Goal: Task Accomplishment & Management: Manage account settings

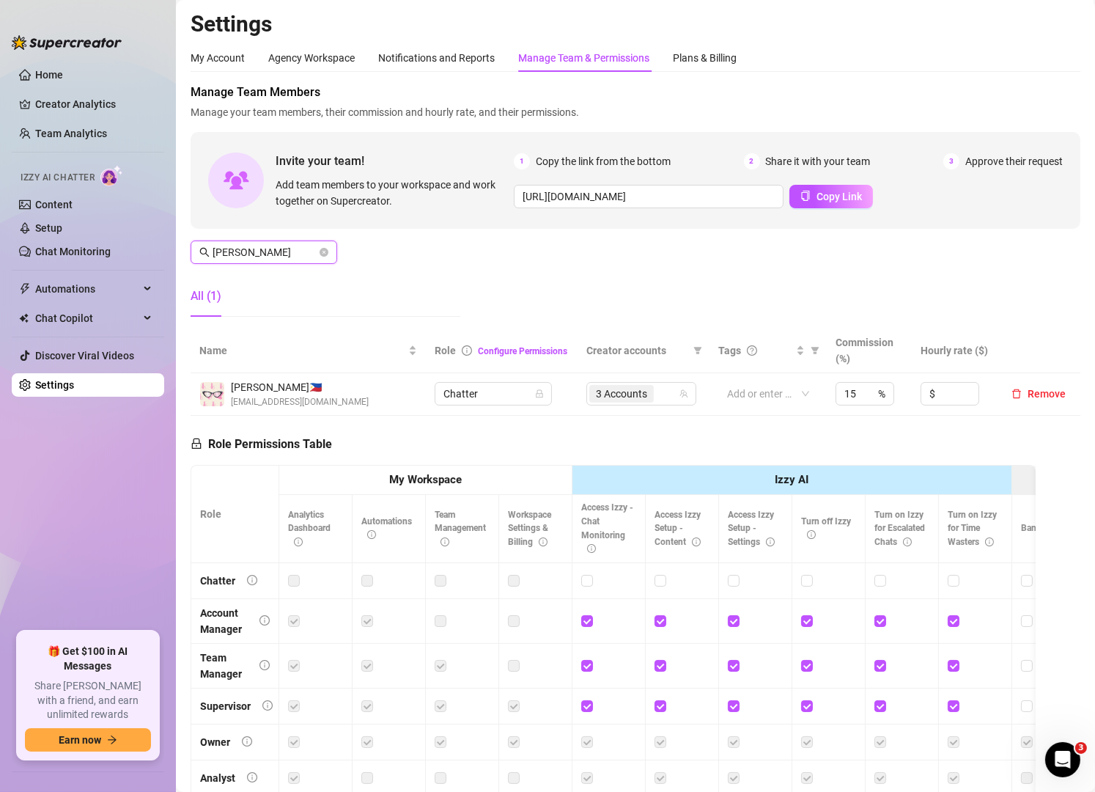
click at [303, 254] on input "[PERSON_NAME]" at bounding box center [265, 252] width 104 height 16
click at [653, 396] on div "5 Accounts" at bounding box center [634, 393] width 89 height 21
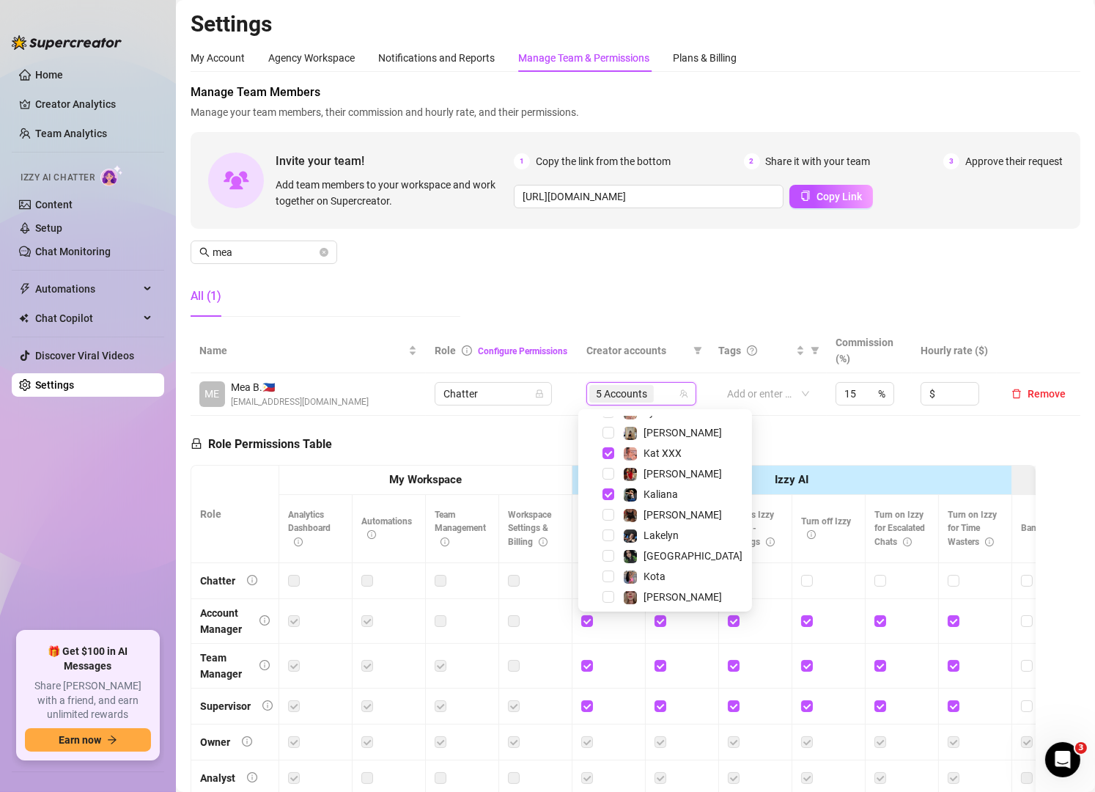
scroll to position [242, 0]
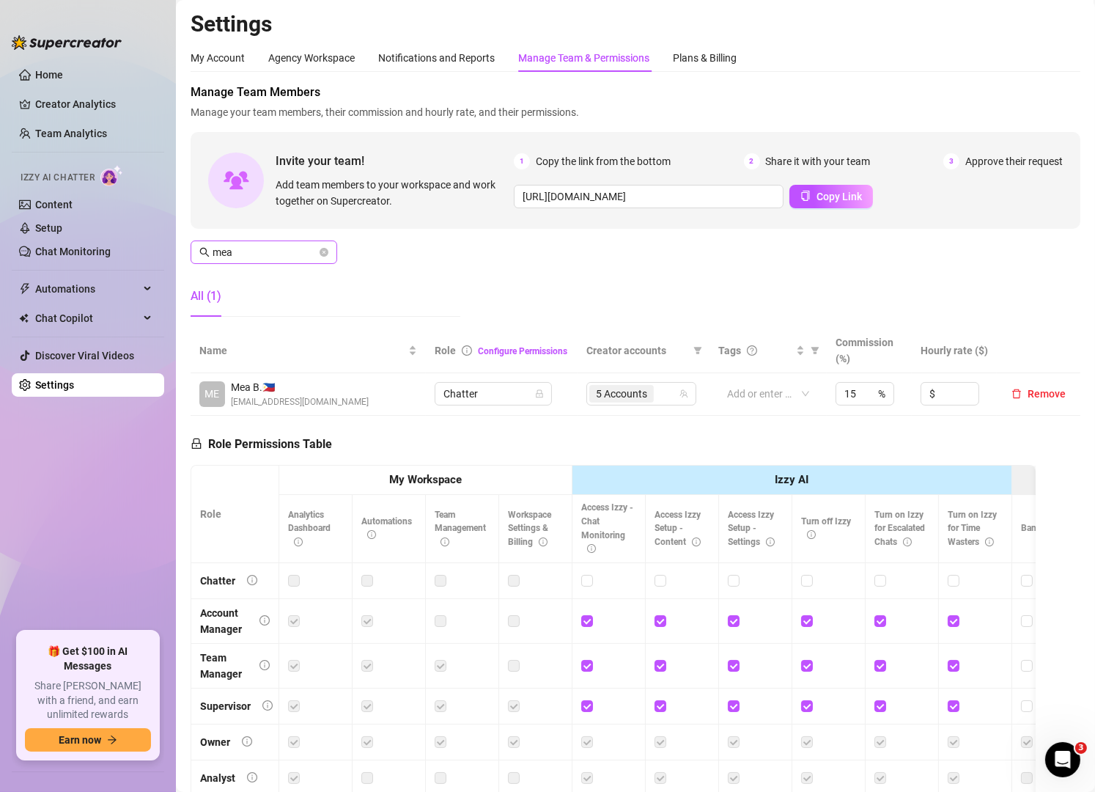
click at [286, 242] on span "mea" at bounding box center [264, 251] width 147 height 23
click at [264, 252] on input "mea" at bounding box center [265, 252] width 104 height 16
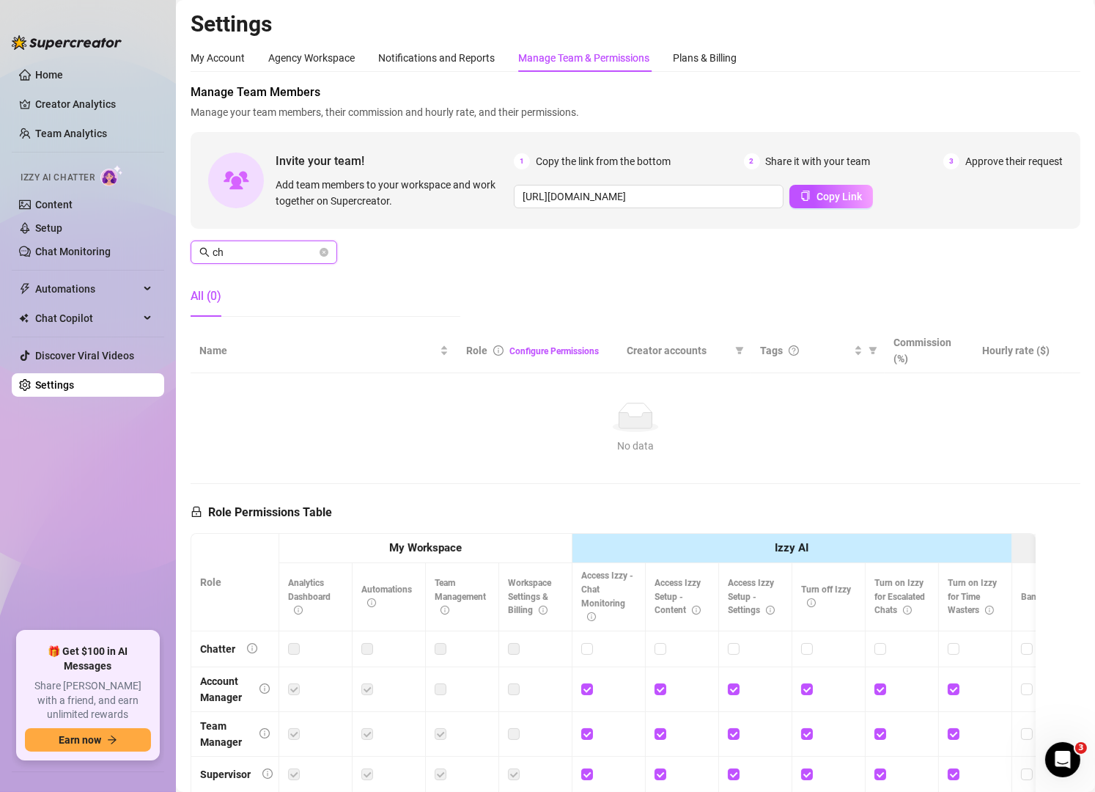
type input "c"
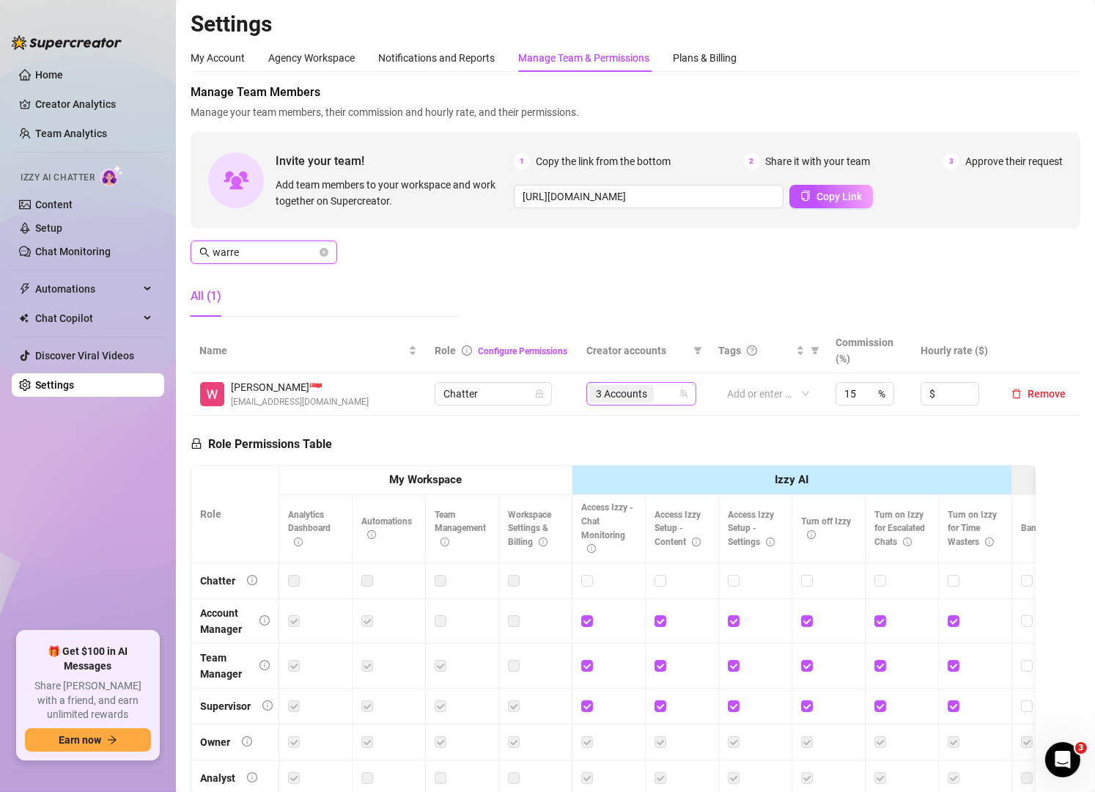
click at [658, 396] on div "3 Accounts" at bounding box center [634, 393] width 89 height 21
type input "warre"
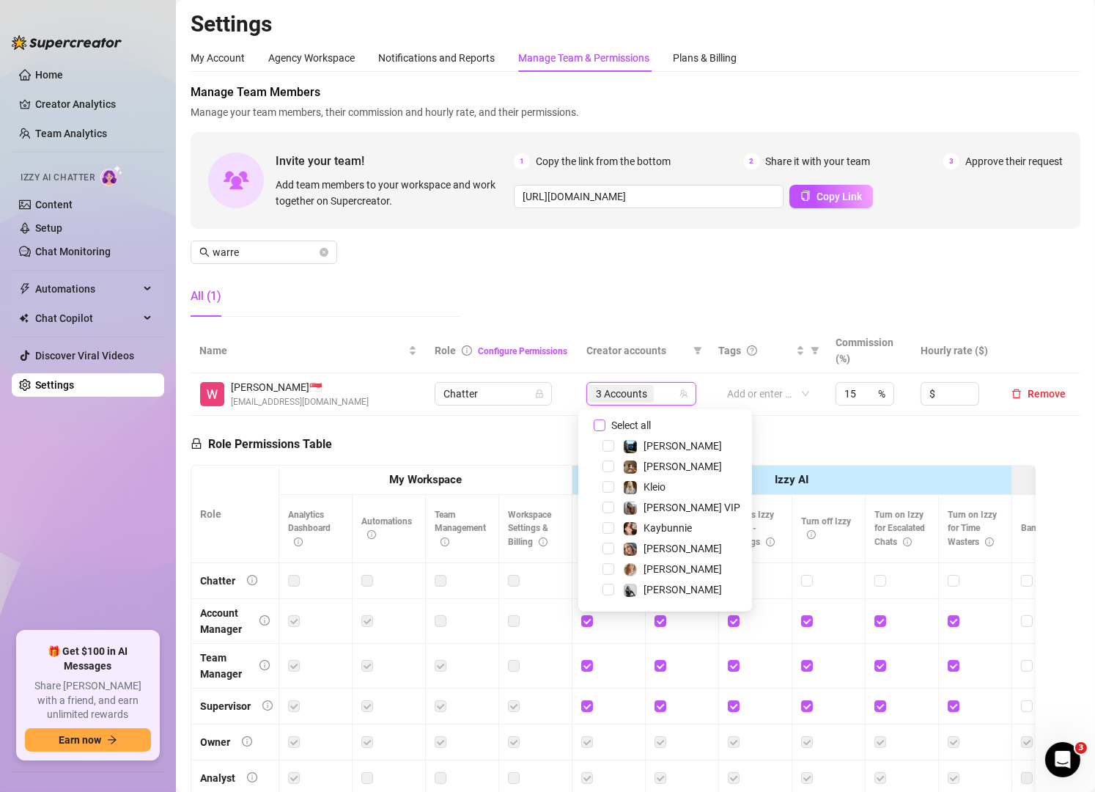
click at [609, 424] on span "Select all" at bounding box center [631, 425] width 51 height 16
click at [606, 424] on input "Select all" at bounding box center [600, 425] width 12 height 12
click at [609, 424] on span "Select all" at bounding box center [631, 425] width 51 height 16
click at [606, 424] on input "Select all" at bounding box center [600, 425] width 12 height 12
checkbox input "false"
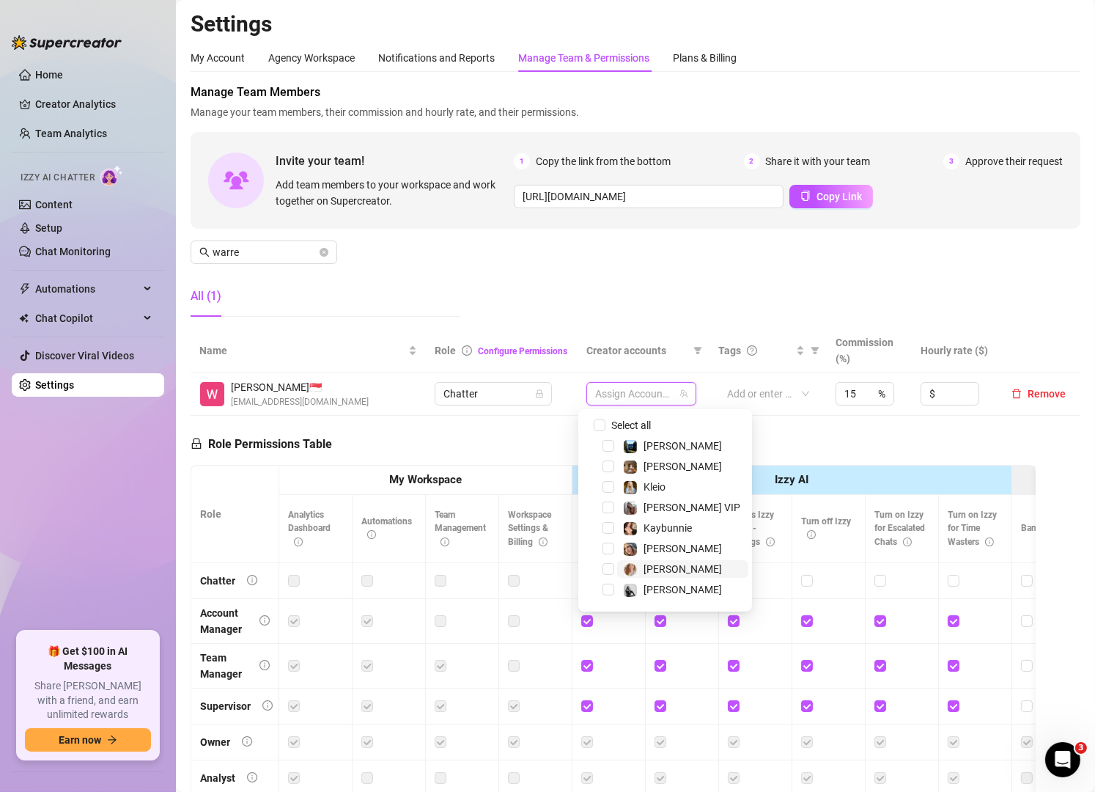
click at [620, 563] on span "[PERSON_NAME]" at bounding box center [682, 569] width 131 height 18
click at [636, 465] on img at bounding box center [630, 466] width 13 height 13
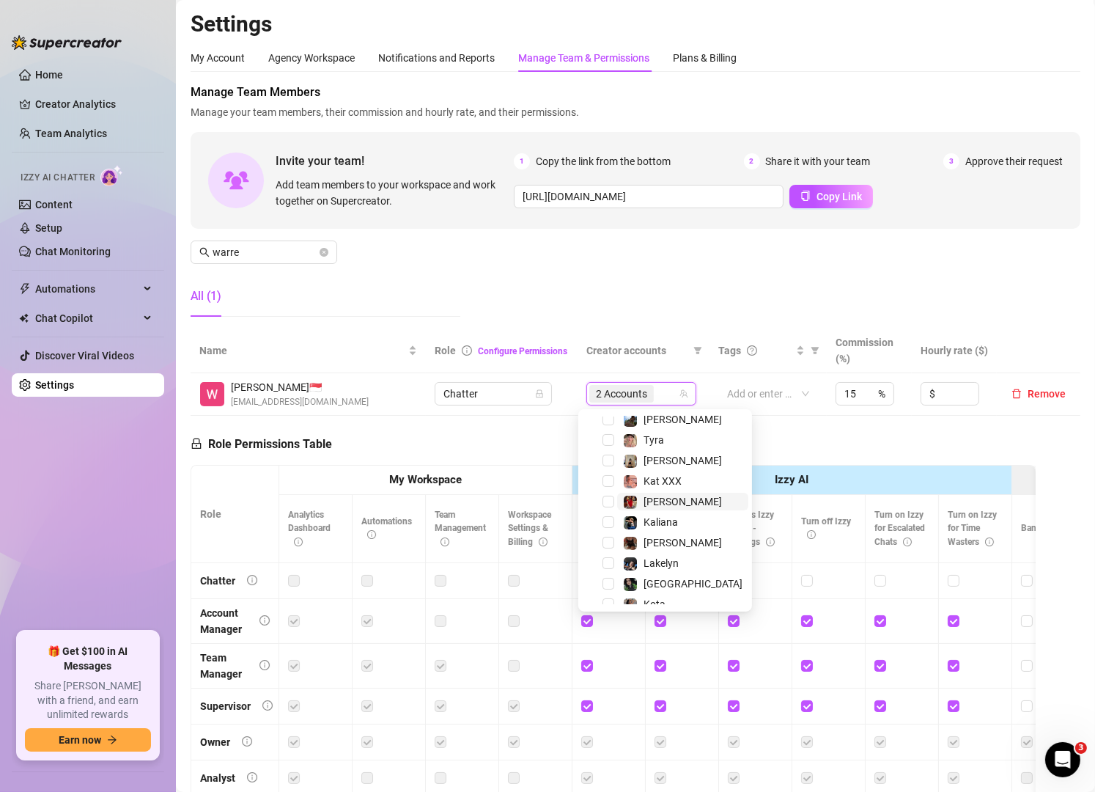
scroll to position [219, 0]
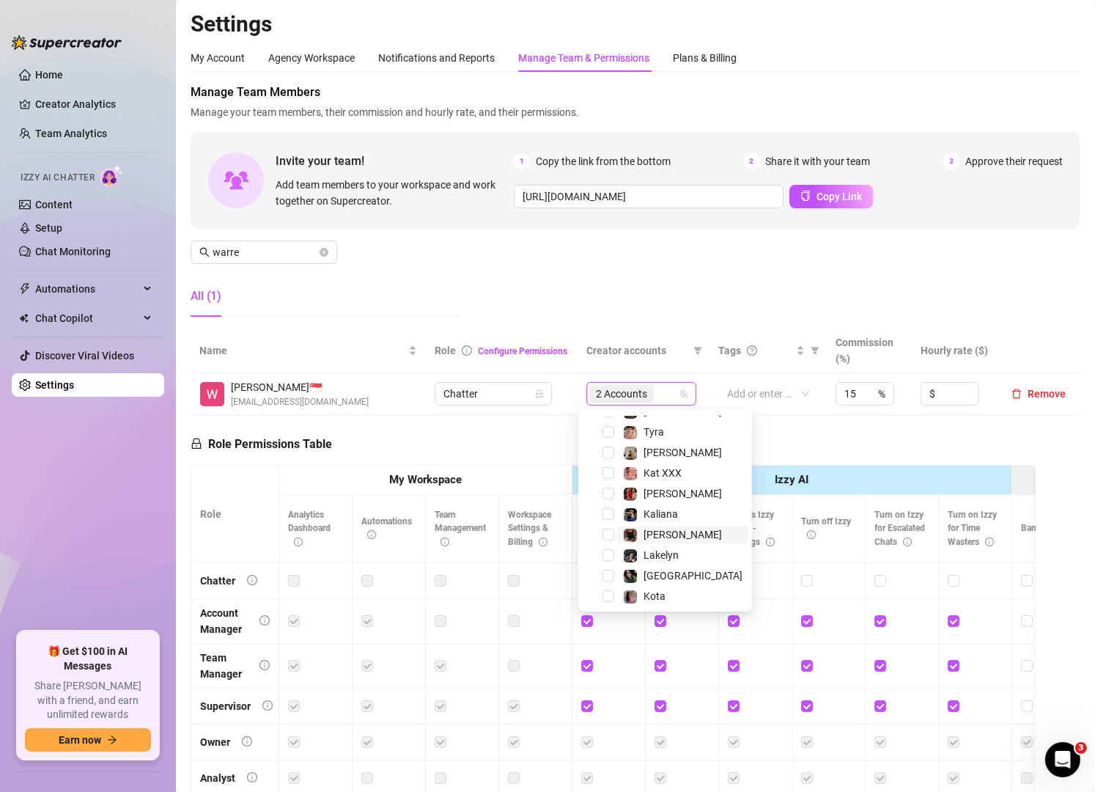
click at [644, 536] on span "[PERSON_NAME]" at bounding box center [683, 535] width 78 height 12
click at [670, 570] on span "[GEOGRAPHIC_DATA]" at bounding box center [693, 576] width 99 height 12
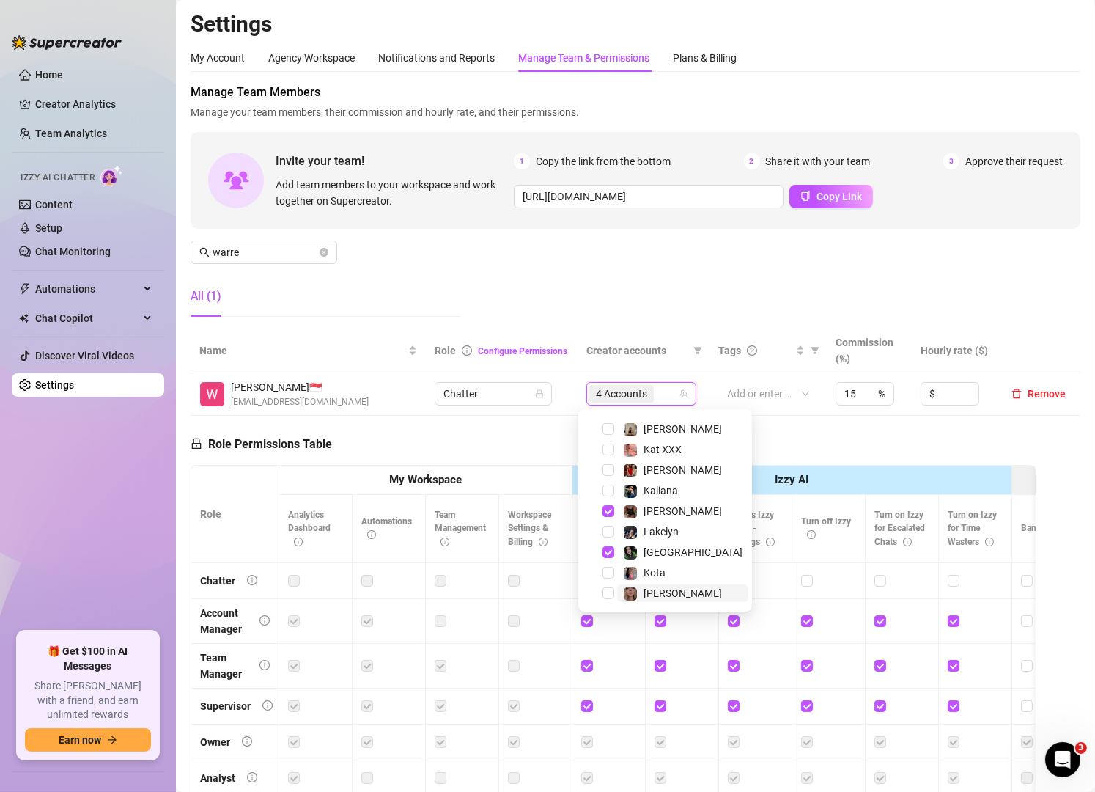
click at [664, 587] on span "[PERSON_NAME]" at bounding box center [683, 593] width 78 height 12
click at [663, 353] on span "Creator accounts" at bounding box center [637, 350] width 101 height 16
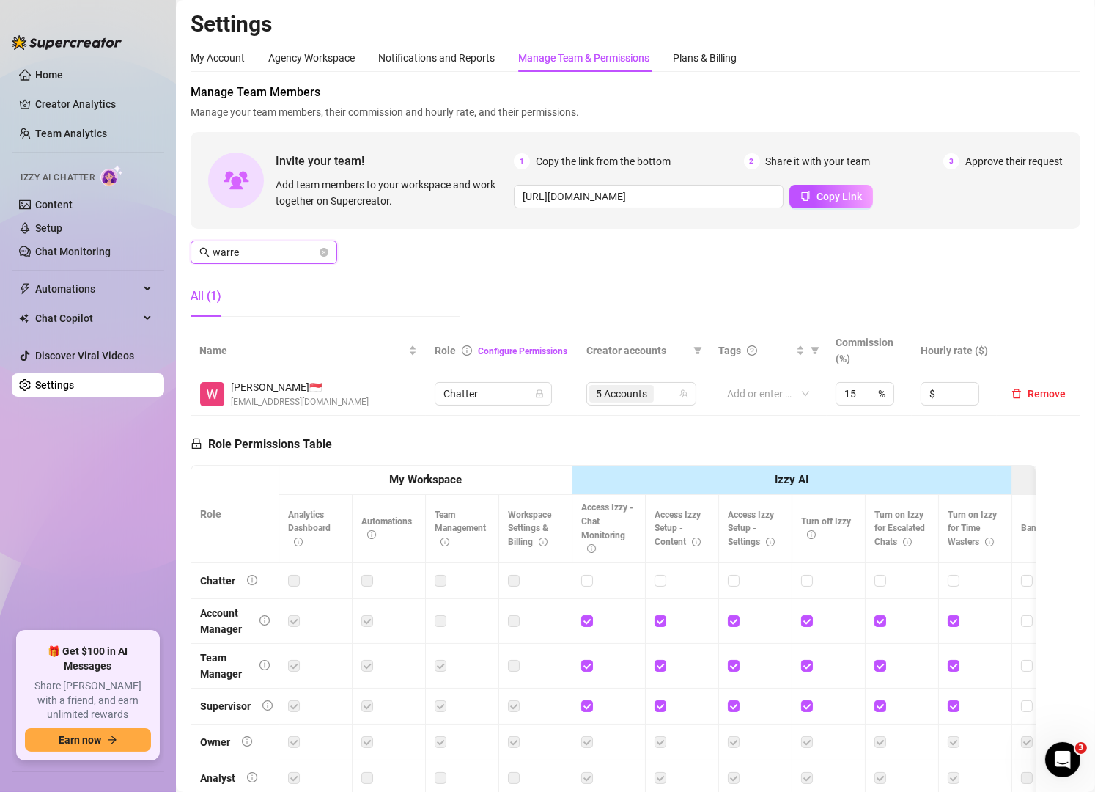
click at [240, 249] on input "warre" at bounding box center [265, 252] width 104 height 16
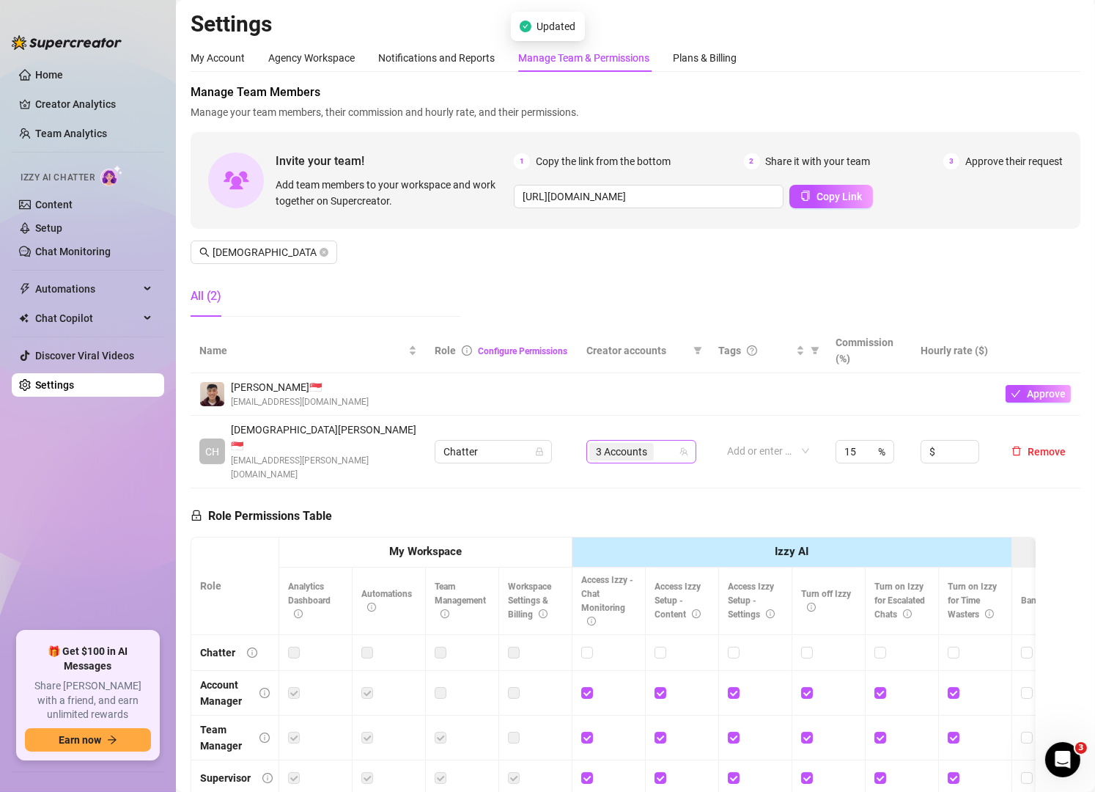
click at [657, 443] on input "search" at bounding box center [658, 452] width 3 height 18
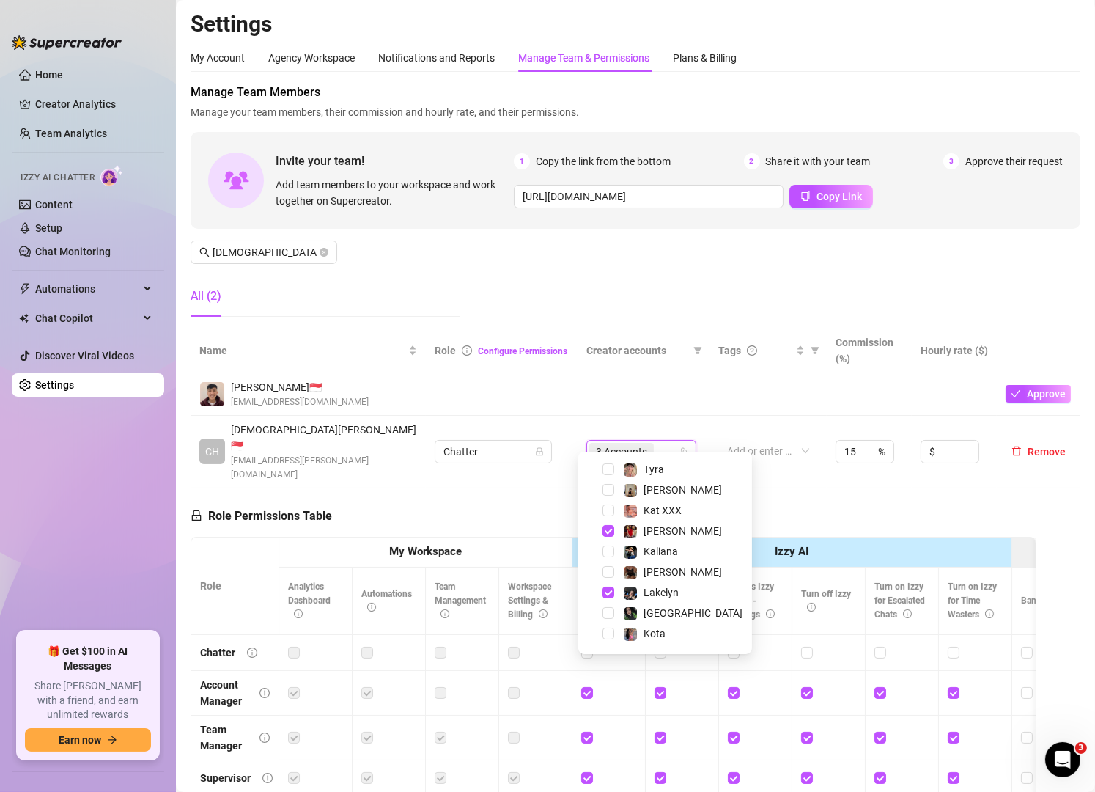
scroll to position [230, 0]
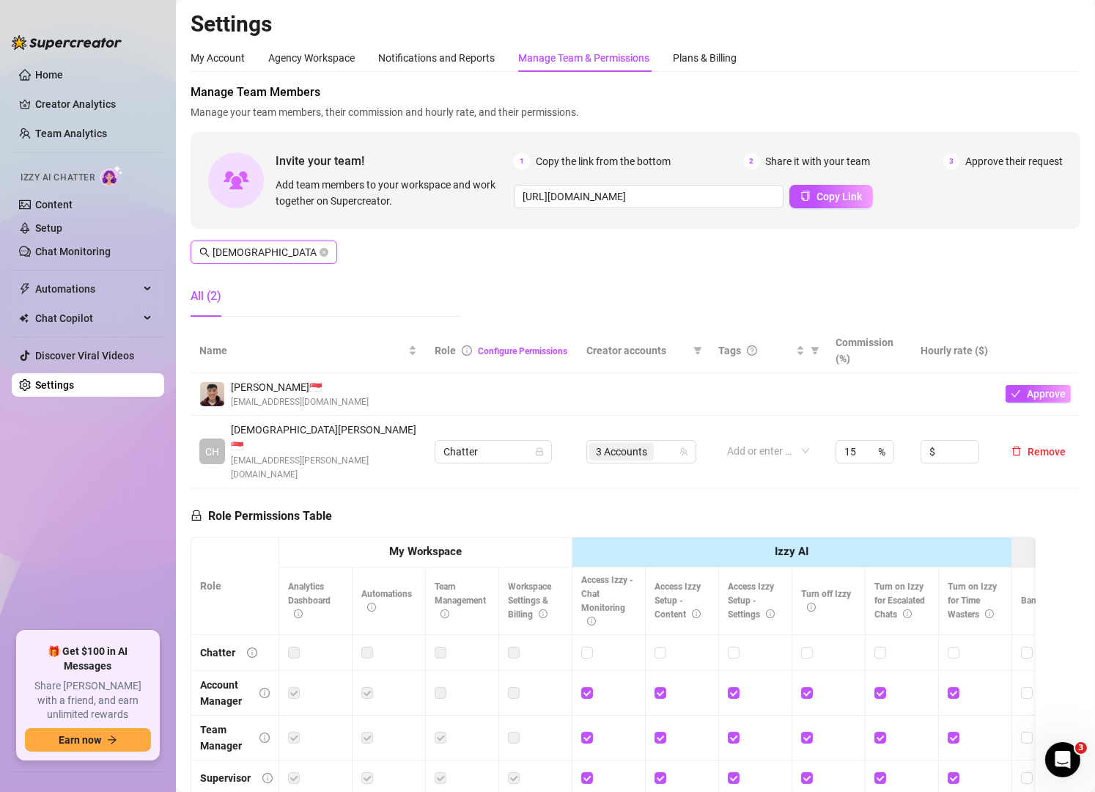
click at [289, 254] on input "[DEMOGRAPHIC_DATA]" at bounding box center [265, 252] width 104 height 16
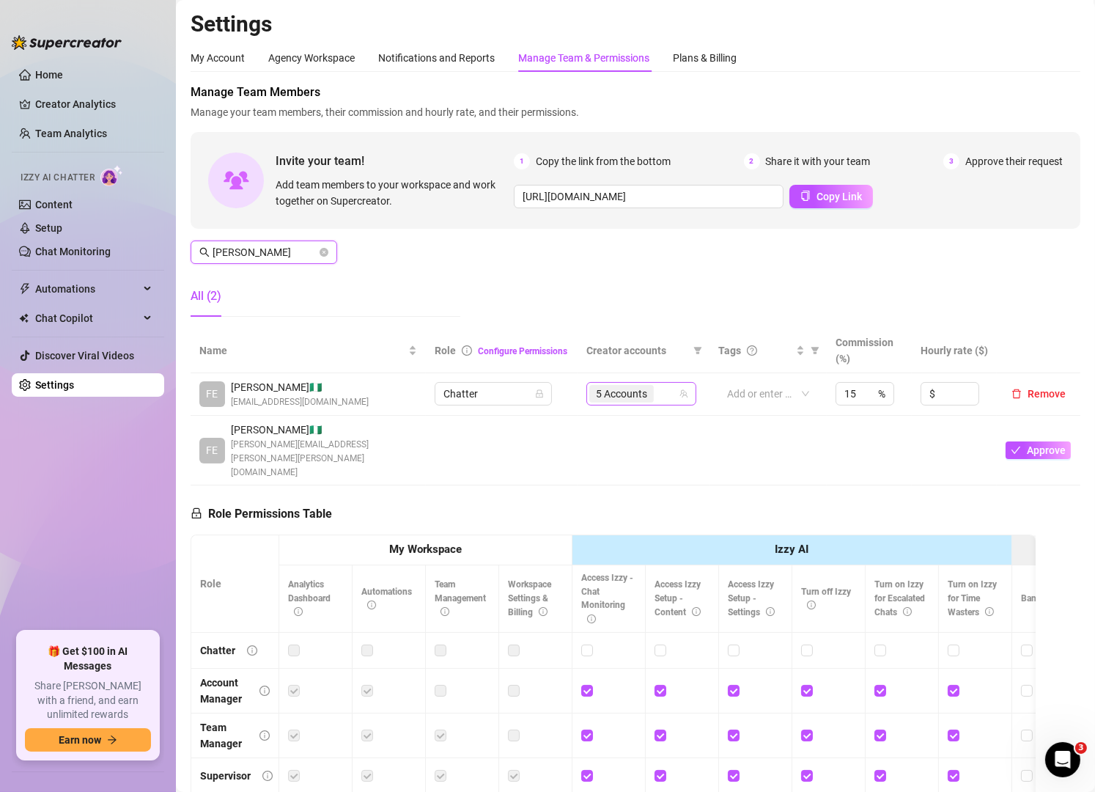
click at [607, 396] on span "5 Accounts" at bounding box center [621, 394] width 51 height 16
type input "[PERSON_NAME]"
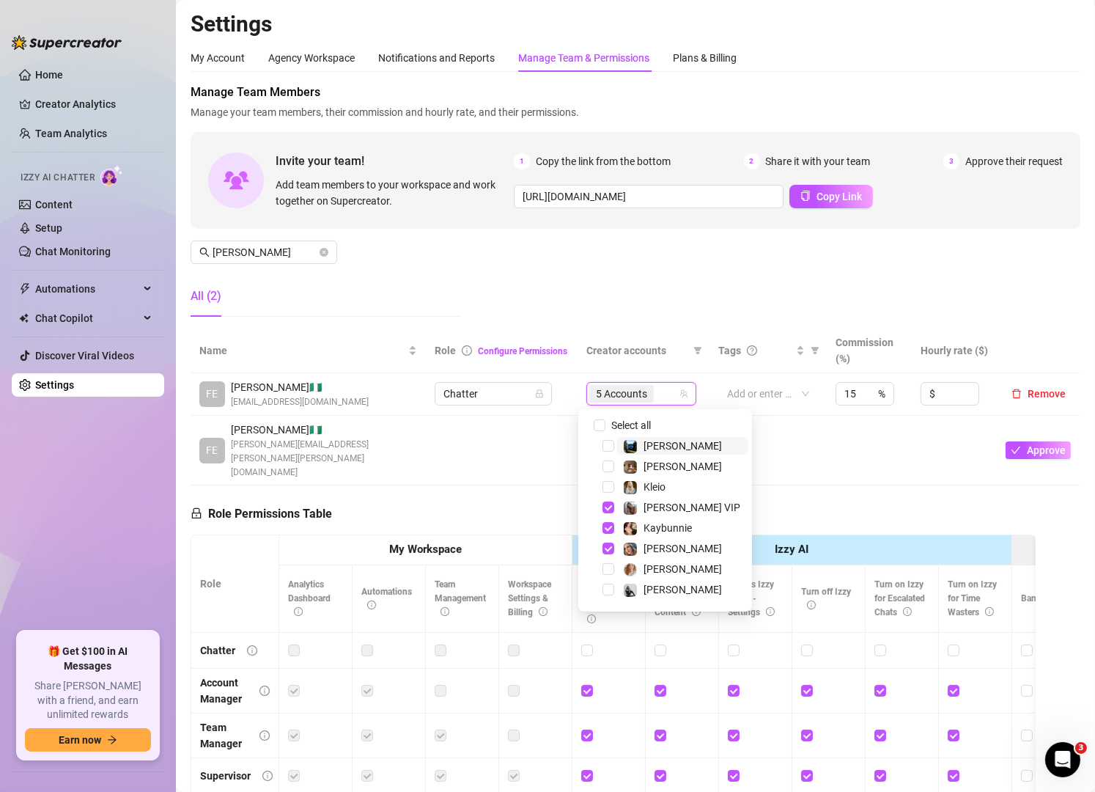
click at [669, 397] on div "5 Accounts" at bounding box center [634, 393] width 89 height 21
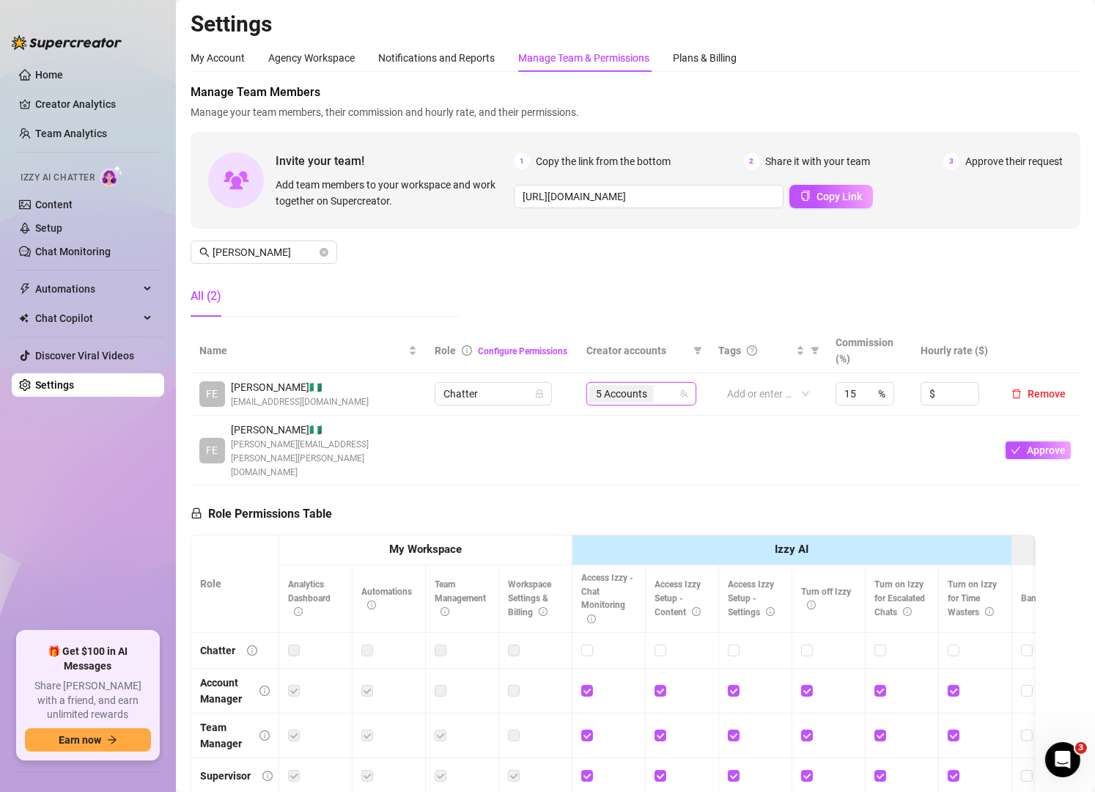
click at [669, 397] on div "5 Accounts" at bounding box center [634, 393] width 89 height 21
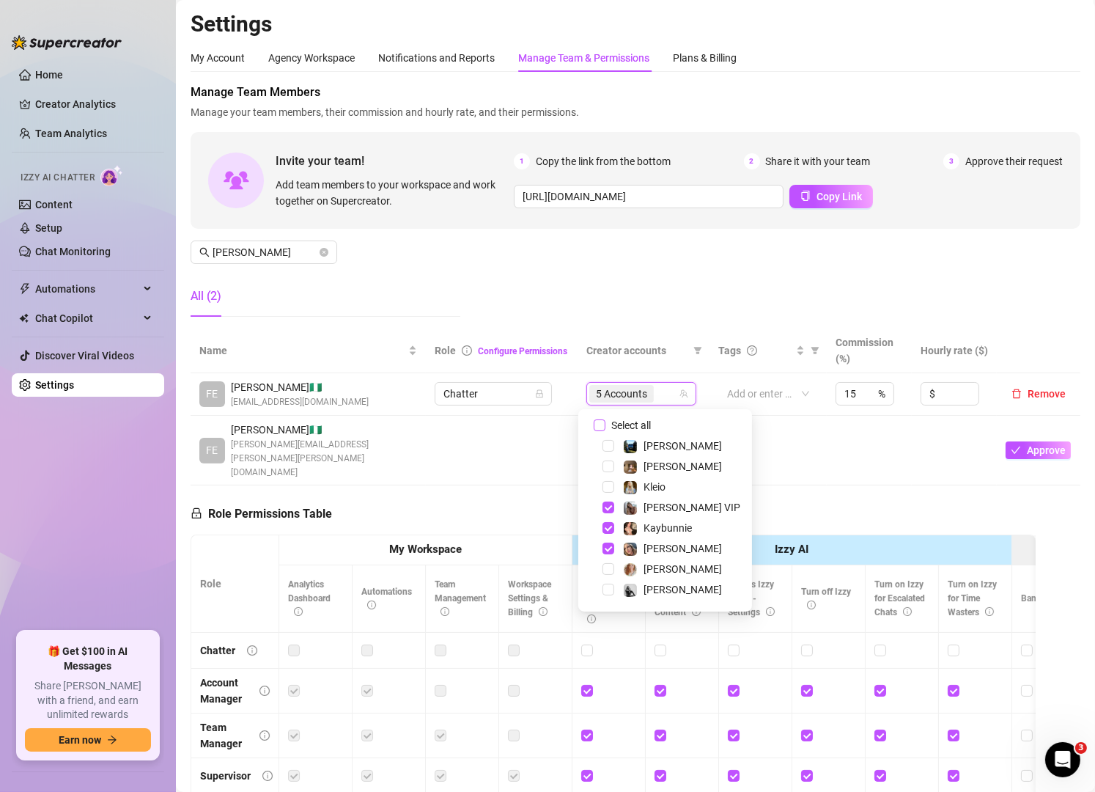
click at [627, 421] on span "Select all" at bounding box center [631, 425] width 51 height 16
click at [606, 421] on input "Select all" at bounding box center [600, 425] width 12 height 12
click at [628, 421] on span "Select all" at bounding box center [631, 425] width 51 height 16
click at [606, 421] on input "Select all" at bounding box center [600, 425] width 12 height 12
checkbox input "false"
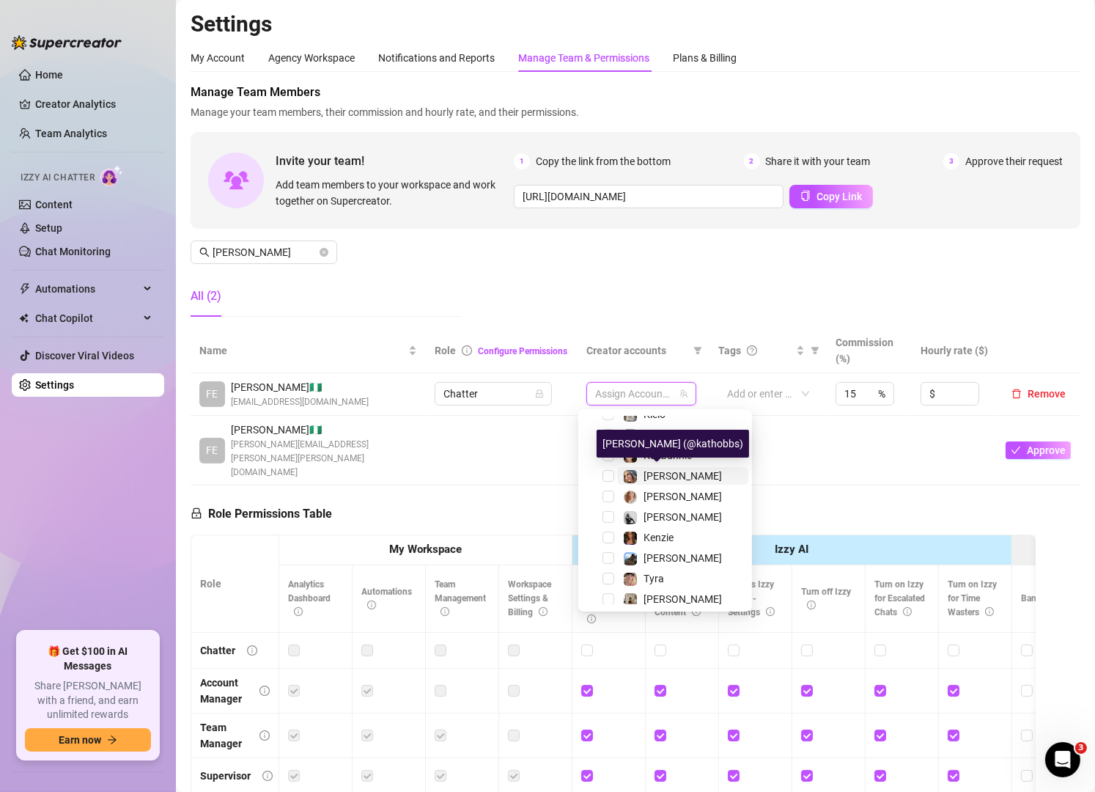
scroll to position [0, 0]
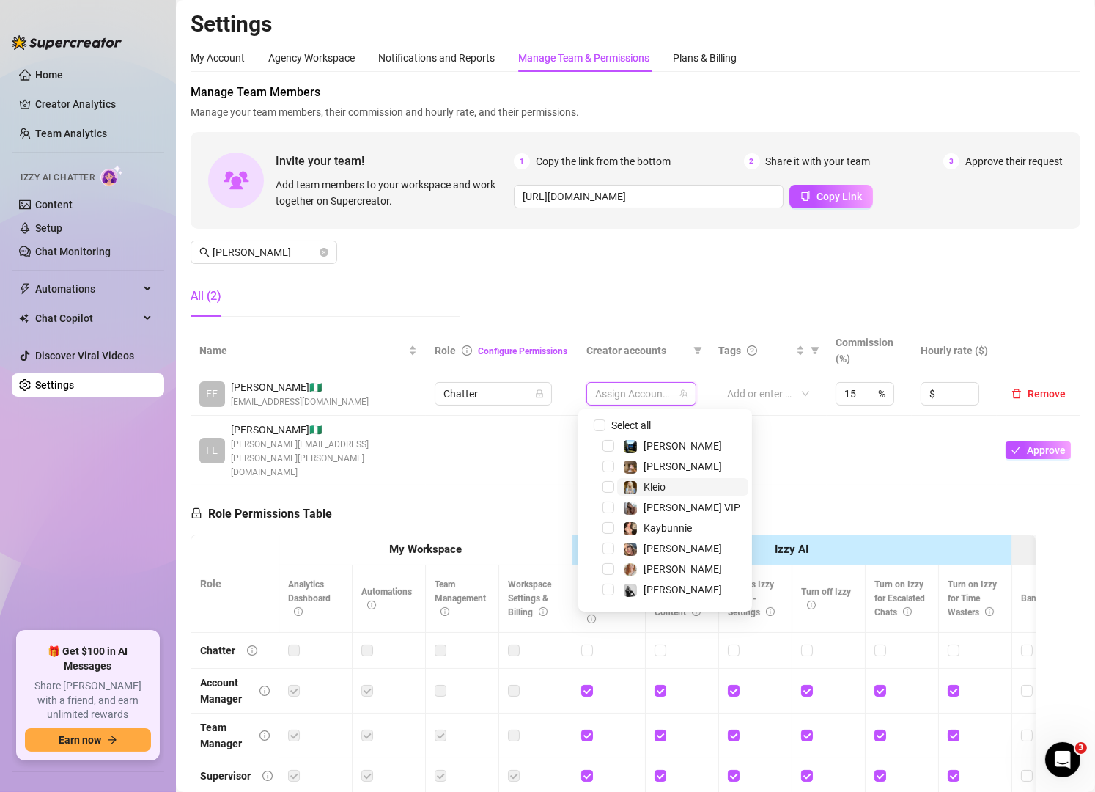
click at [653, 492] on div "Kleio" at bounding box center [655, 487] width 22 height 18
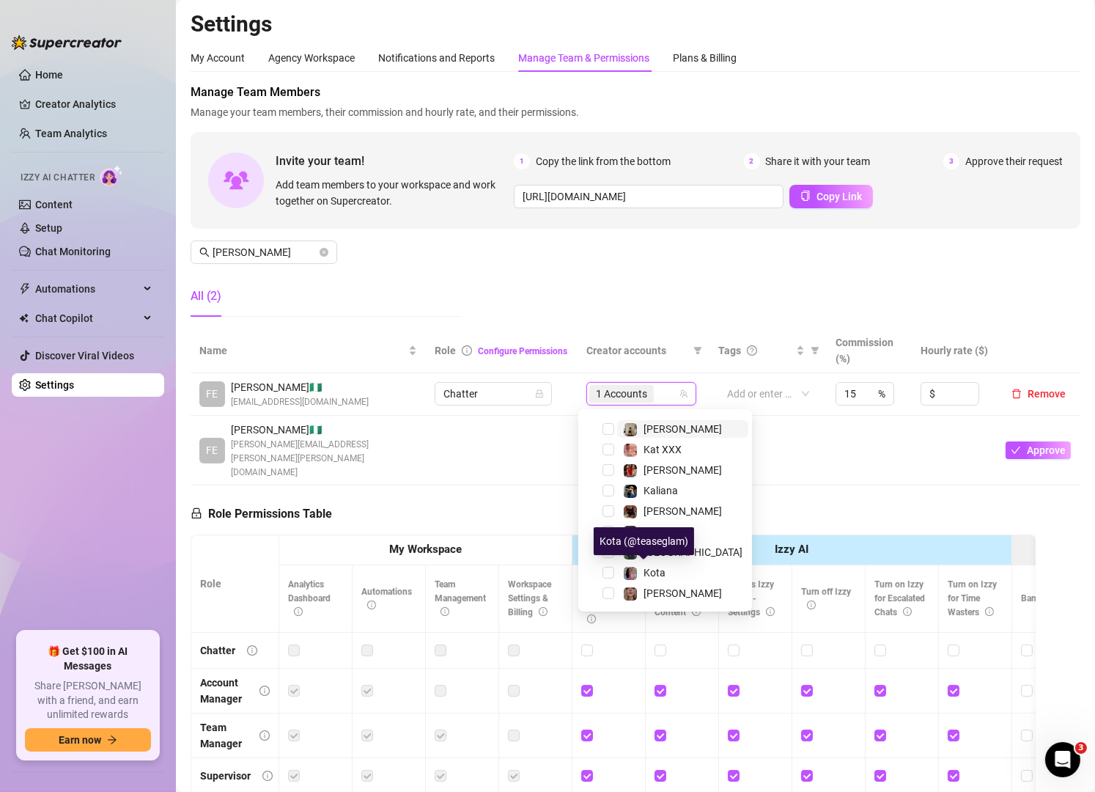
scroll to position [242, 0]
click at [636, 575] on img at bounding box center [630, 574] width 13 height 13
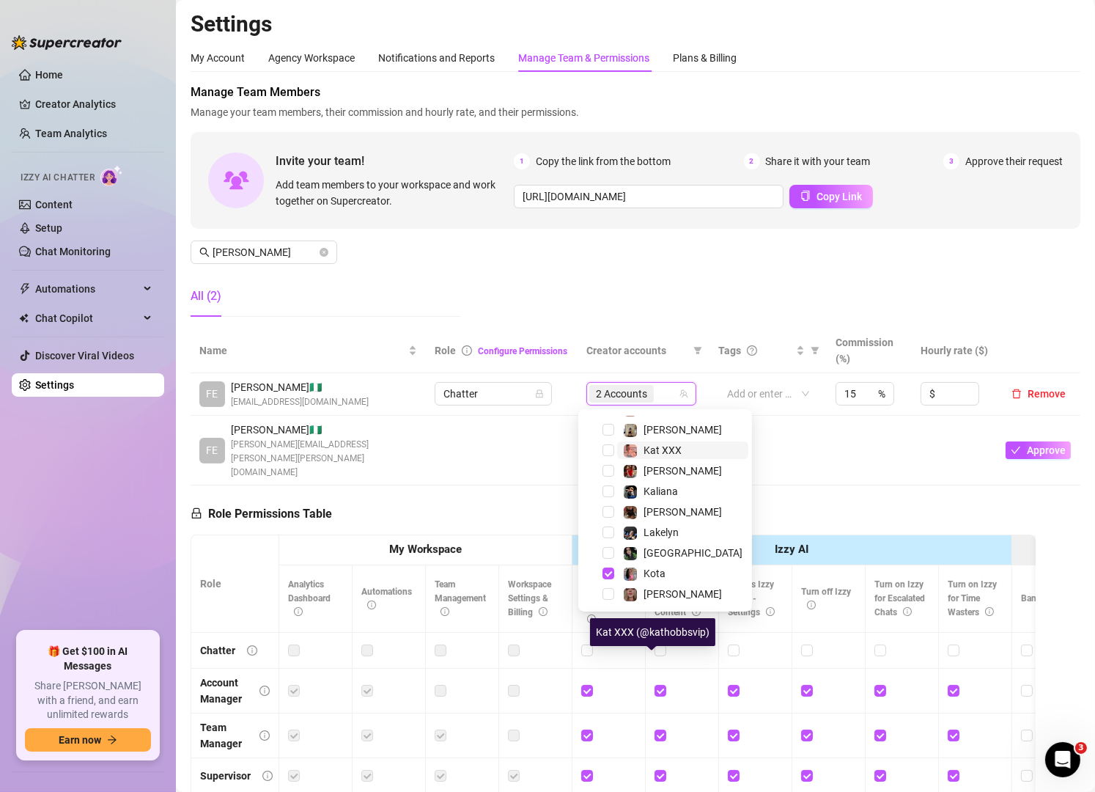
scroll to position [0, 0]
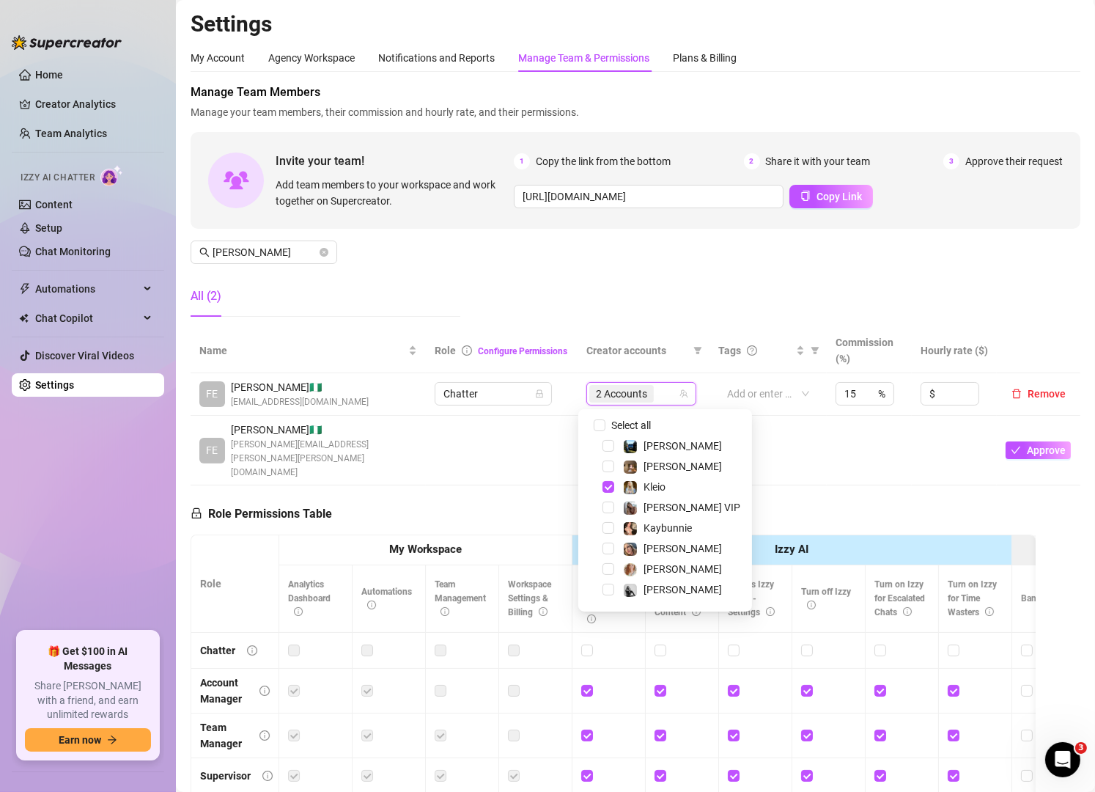
click at [614, 440] on div "[PERSON_NAME]" at bounding box center [665, 446] width 166 height 18
click at [623, 446] on span at bounding box center [630, 446] width 15 height 15
click at [280, 257] on input "[PERSON_NAME]" at bounding box center [265, 252] width 104 height 16
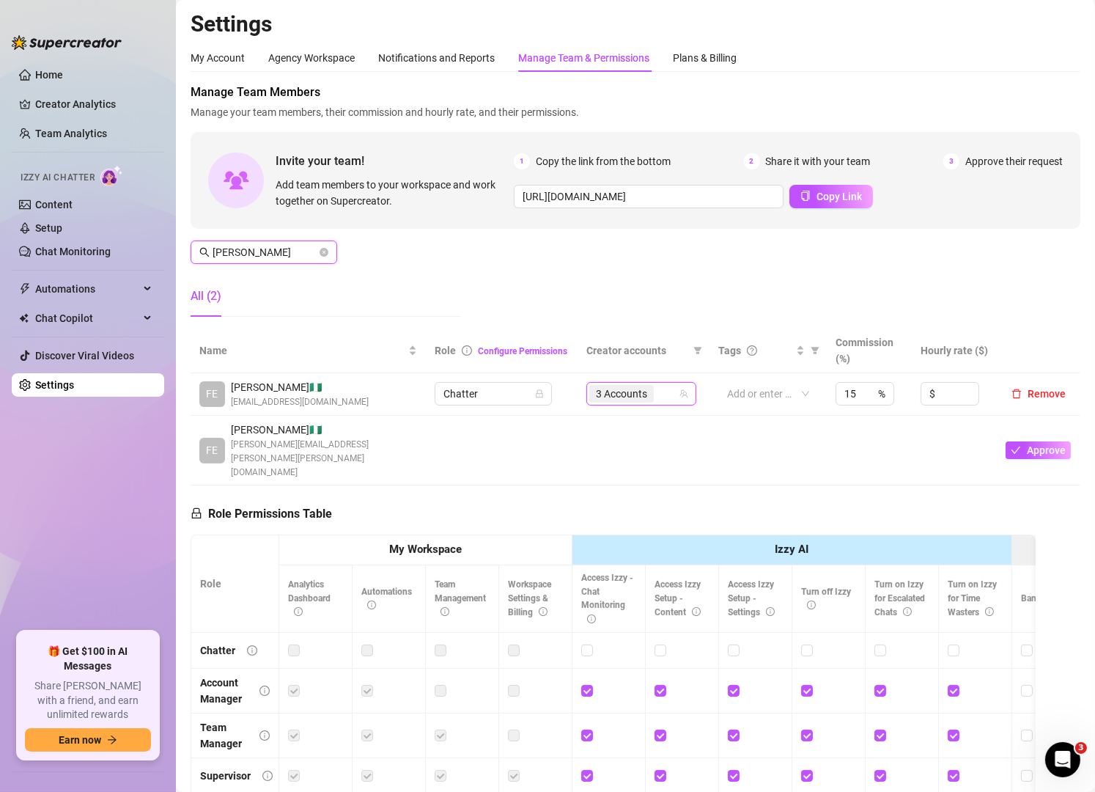
click at [280, 257] on input "[PERSON_NAME]" at bounding box center [265, 252] width 104 height 16
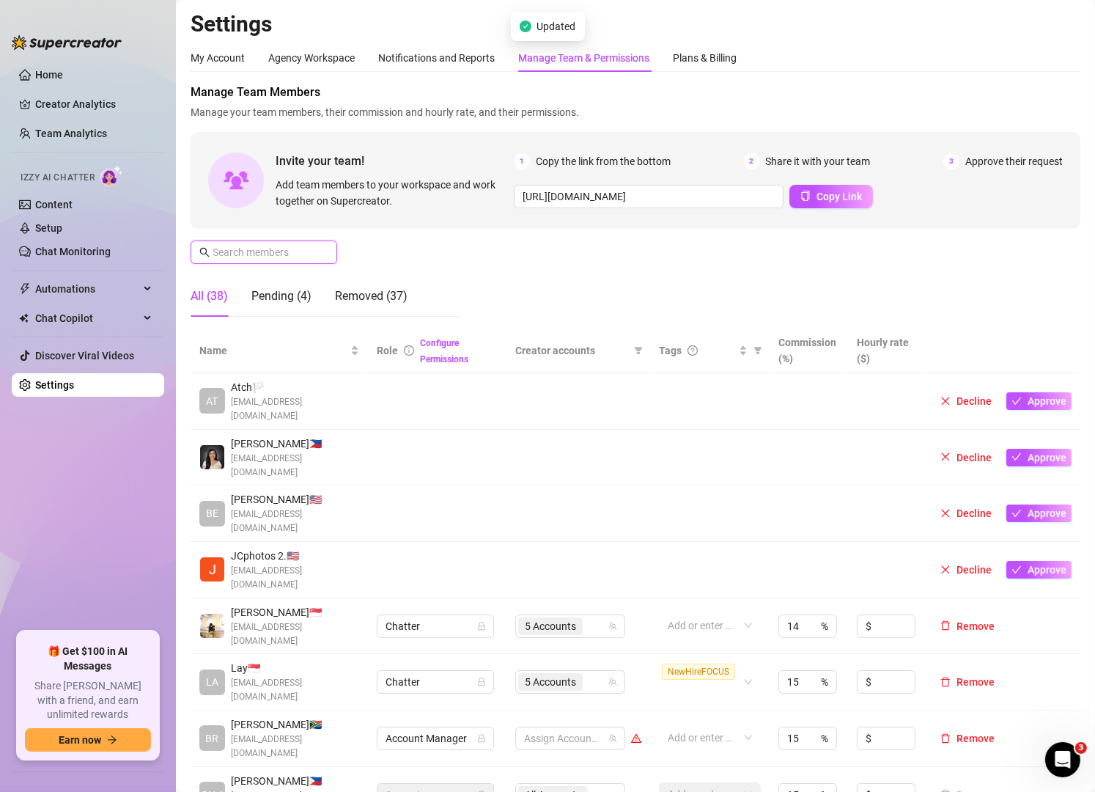
click at [280, 257] on input "text" at bounding box center [265, 252] width 104 height 16
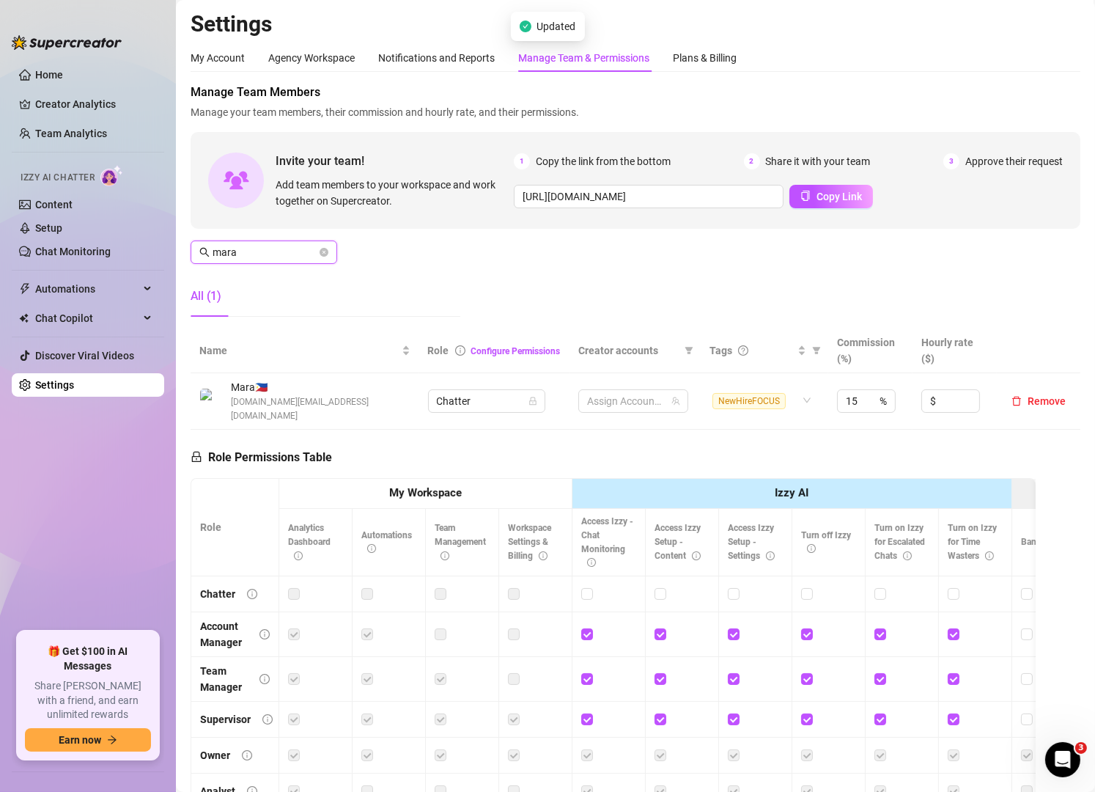
type input "mara"
click at [281, 241] on span "mara" at bounding box center [264, 251] width 147 height 23
click at [647, 398] on div "5 Accounts" at bounding box center [625, 401] width 89 height 21
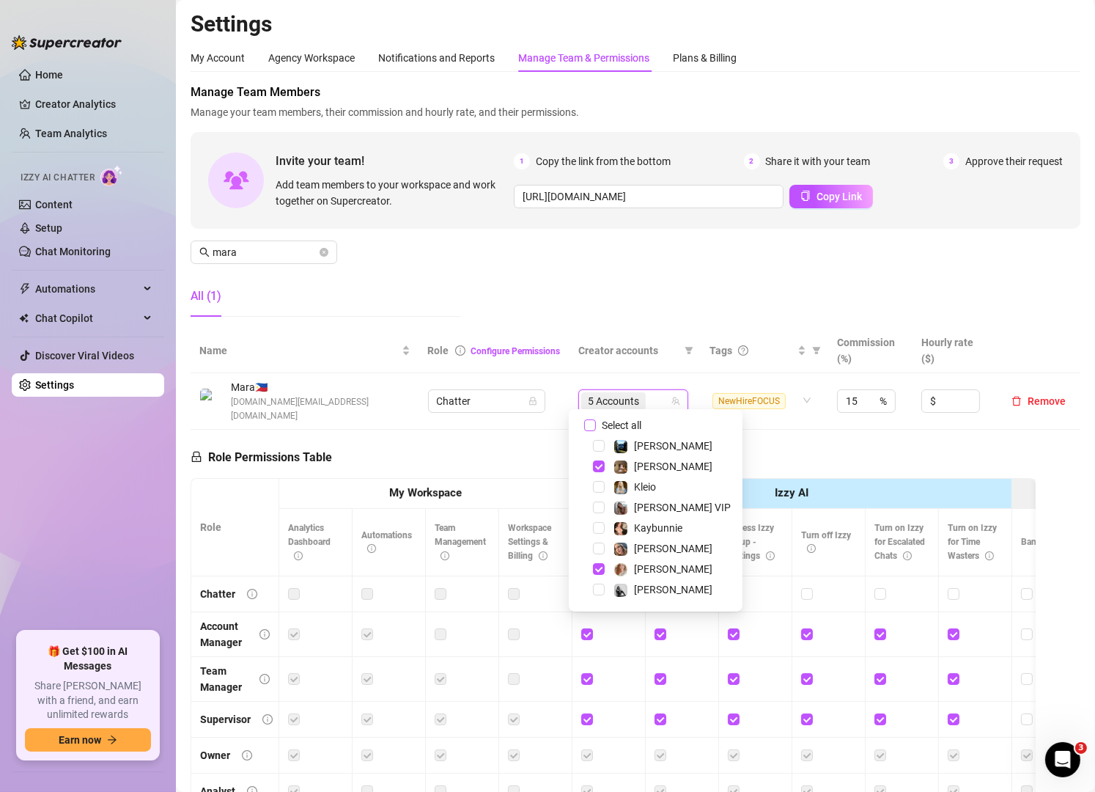
click at [591, 426] on input "Select all" at bounding box center [590, 425] width 12 height 12
checkbox input "false"
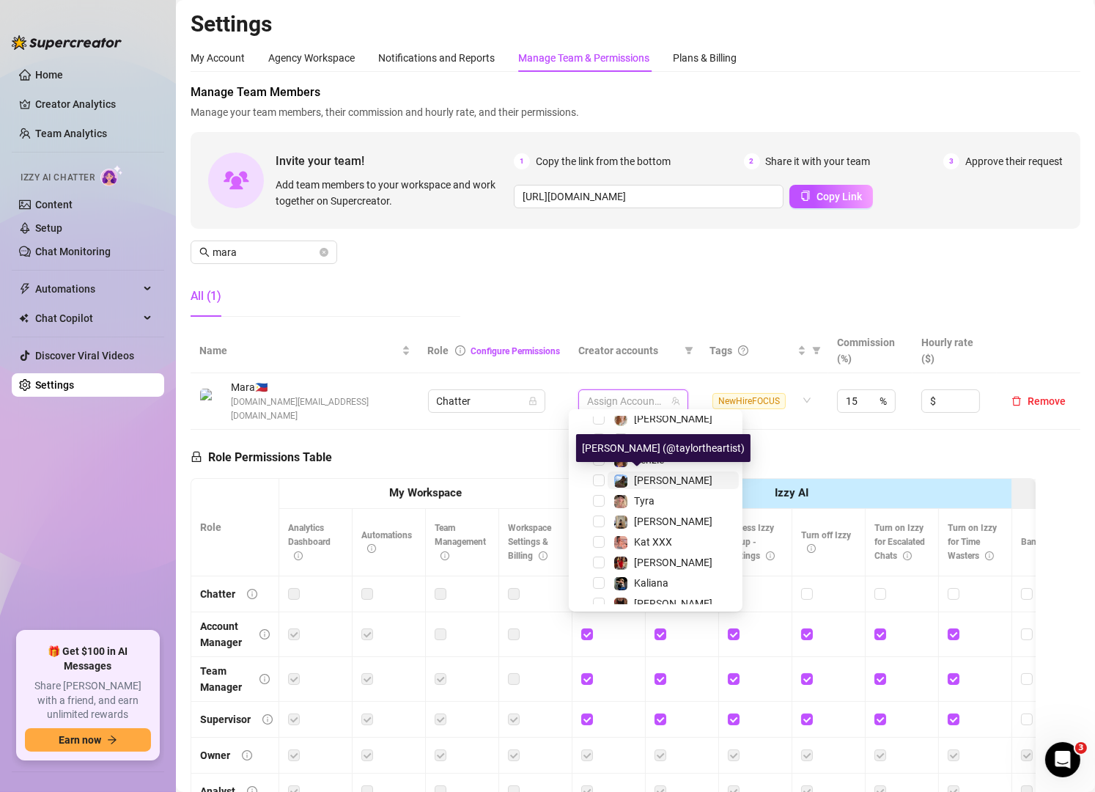
click at [647, 481] on span "[PERSON_NAME]" at bounding box center [673, 480] width 78 height 12
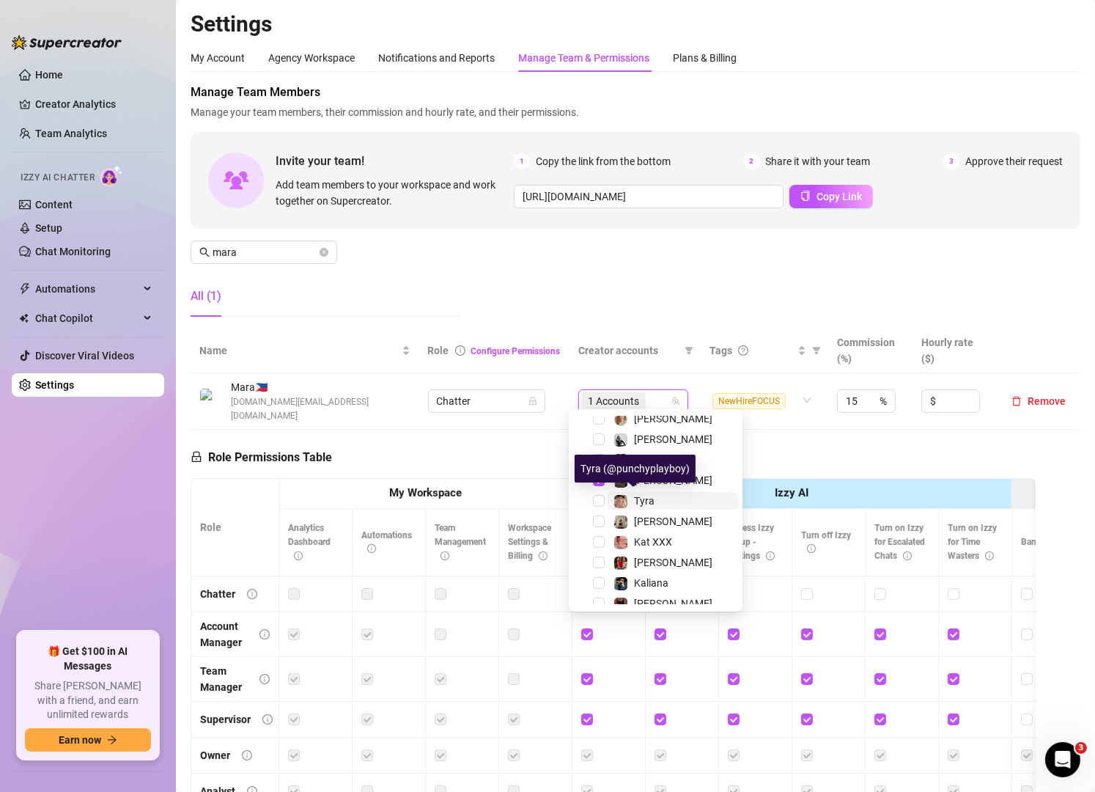
click at [643, 502] on span "Tyra" at bounding box center [644, 501] width 21 height 12
click at [645, 518] on span "[PERSON_NAME]" at bounding box center [673, 521] width 78 height 12
click at [523, 238] on div "Manage Team Members Manage your team members, their commission and hourly rate,…" at bounding box center [636, 206] width 890 height 245
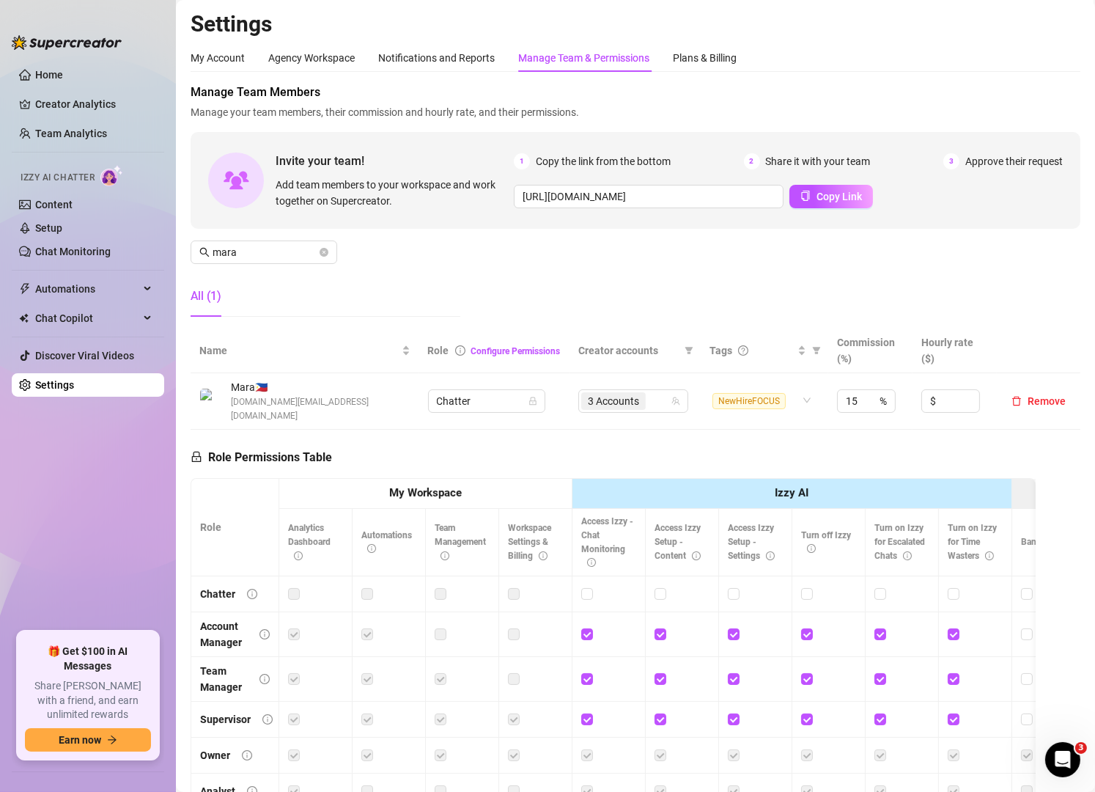
click at [265, 302] on div "All (1)" at bounding box center [326, 296] width 270 height 41
click at [323, 256] on icon "close-circle" at bounding box center [324, 252] width 9 height 9
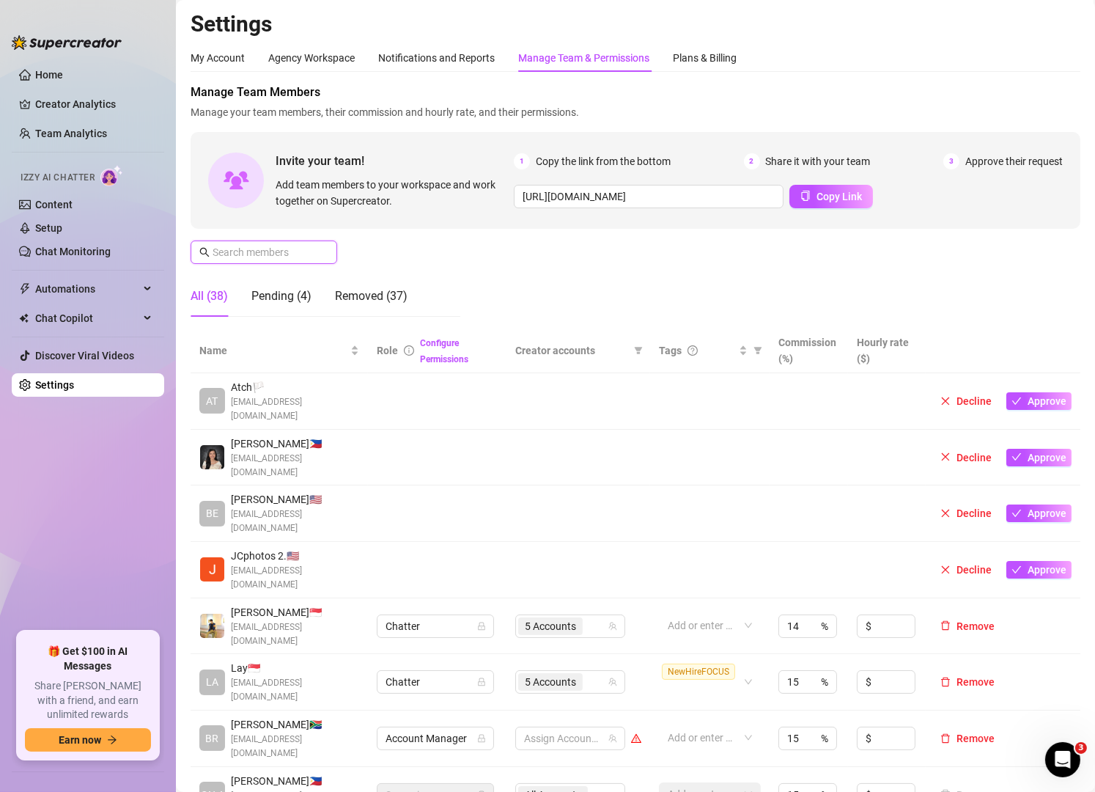
click at [275, 249] on input "text" at bounding box center [265, 252] width 104 height 16
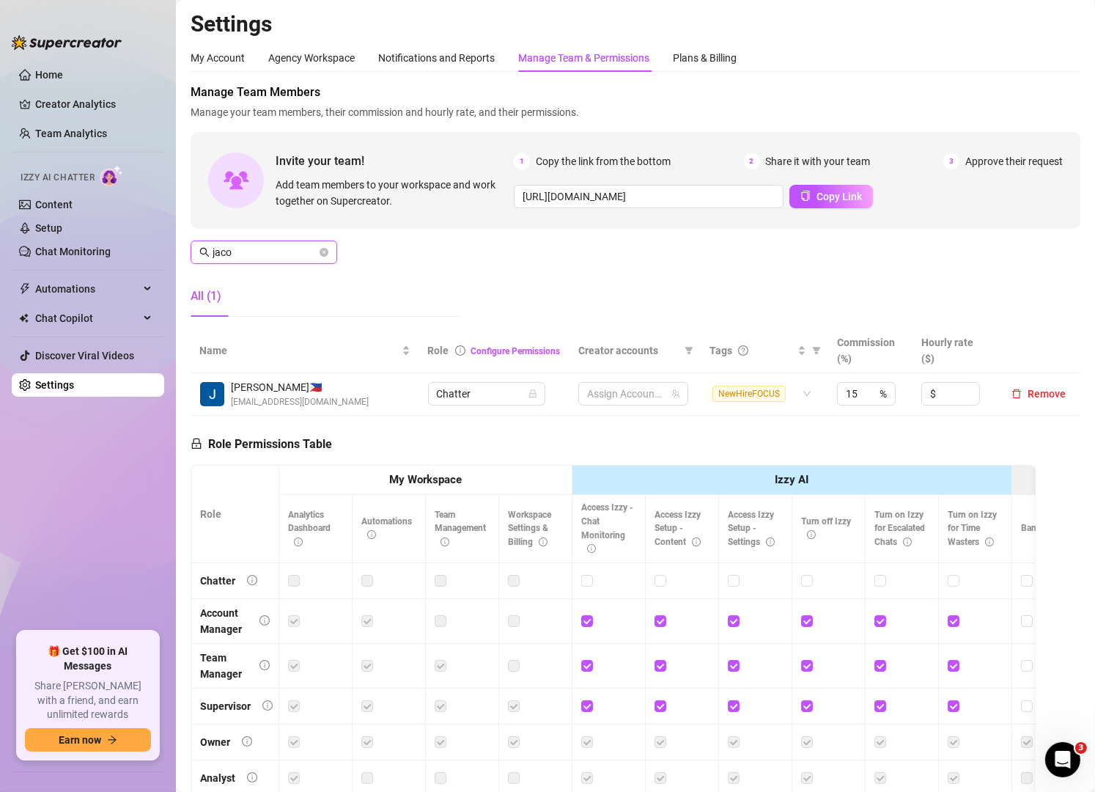
click at [275, 249] on input "jaco" at bounding box center [265, 252] width 104 height 16
type input "jaco"
click at [649, 386] on input "search" at bounding box center [650, 394] width 3 height 18
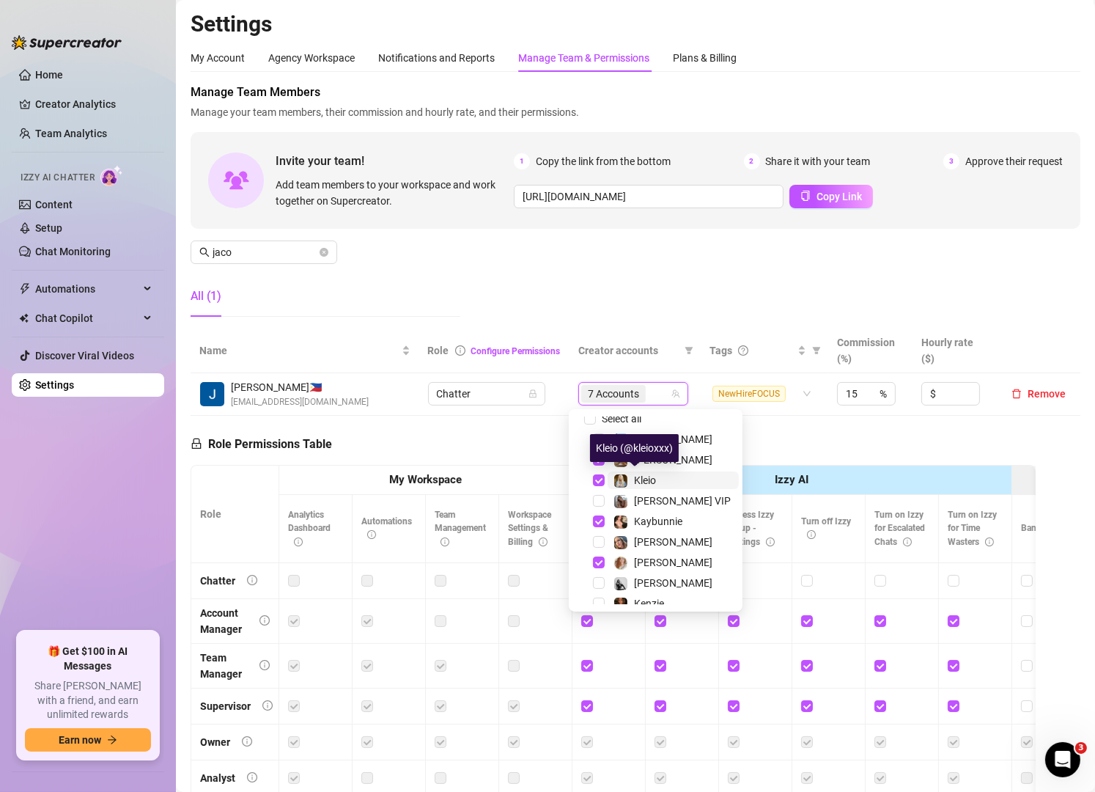
scroll to position [0, 0]
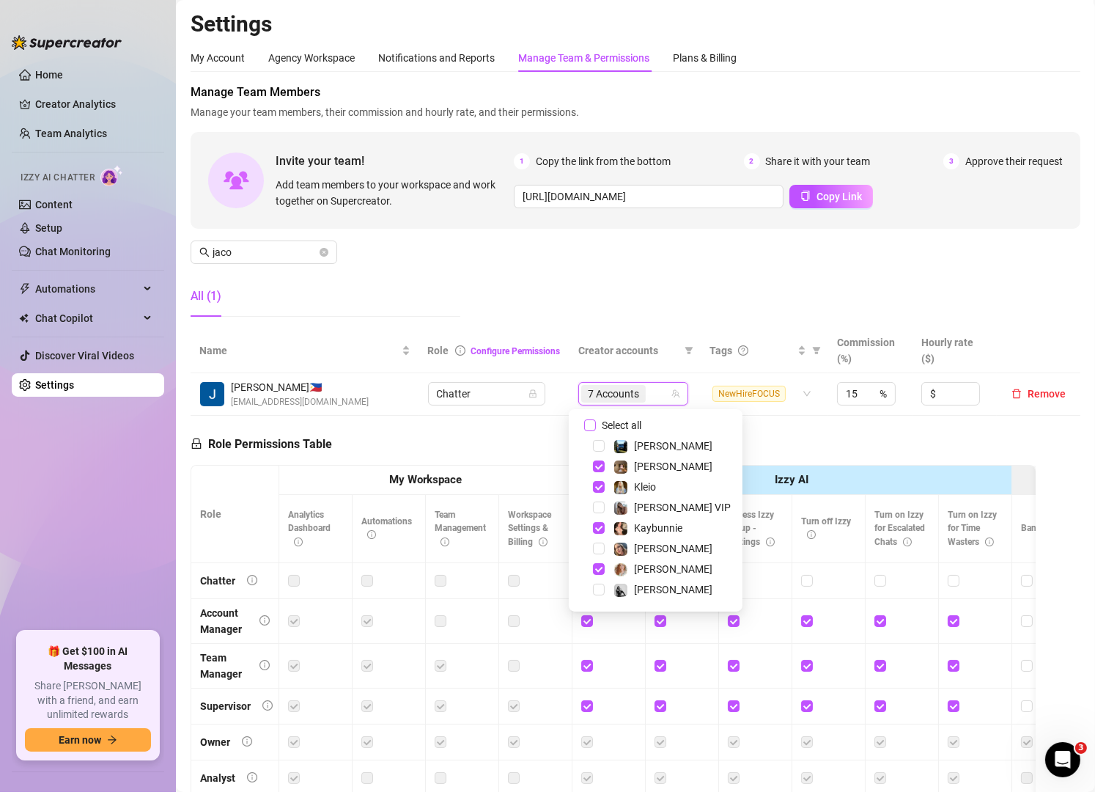
click at [607, 424] on span "Select all" at bounding box center [621, 425] width 51 height 16
click at [596, 424] on input "Select all" at bounding box center [590, 425] width 12 height 12
click at [607, 424] on span "Select all" at bounding box center [621, 425] width 51 height 16
click at [596, 424] on input "Select all" at bounding box center [590, 425] width 12 height 12
checkbox input "false"
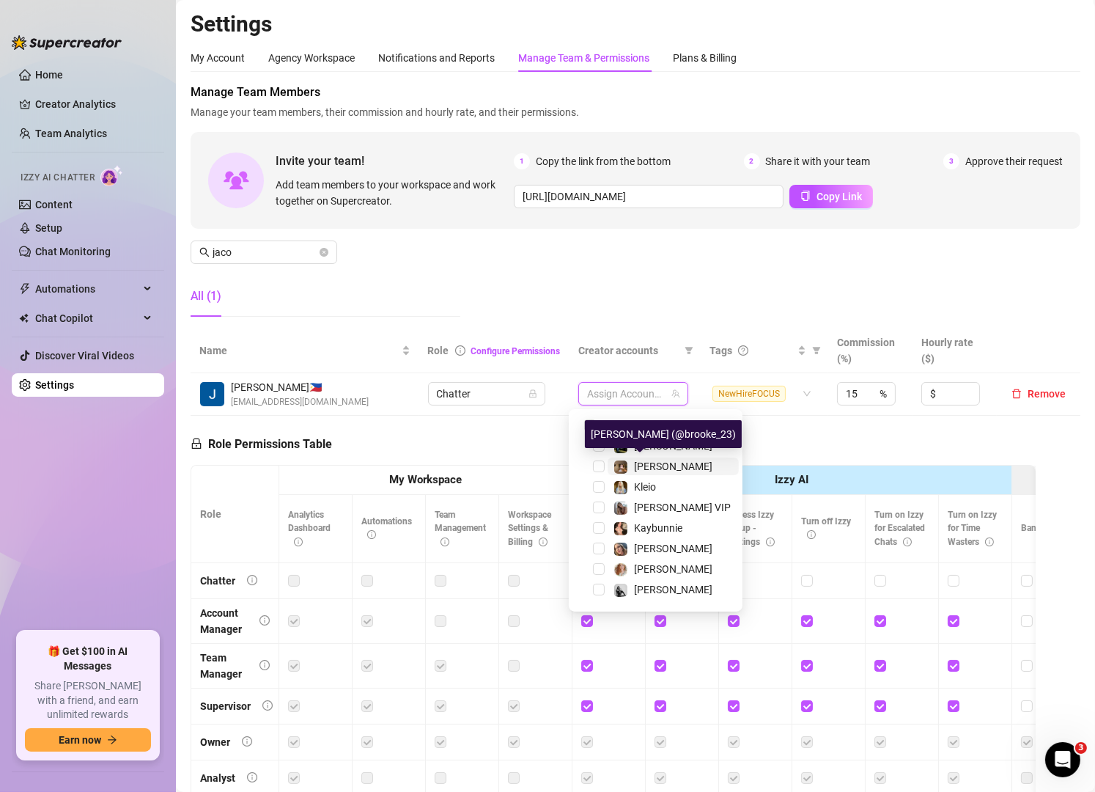
click at [631, 469] on div "[PERSON_NAME]" at bounding box center [663, 467] width 99 height 18
click at [648, 568] on span "[PERSON_NAME]" at bounding box center [673, 569] width 78 height 12
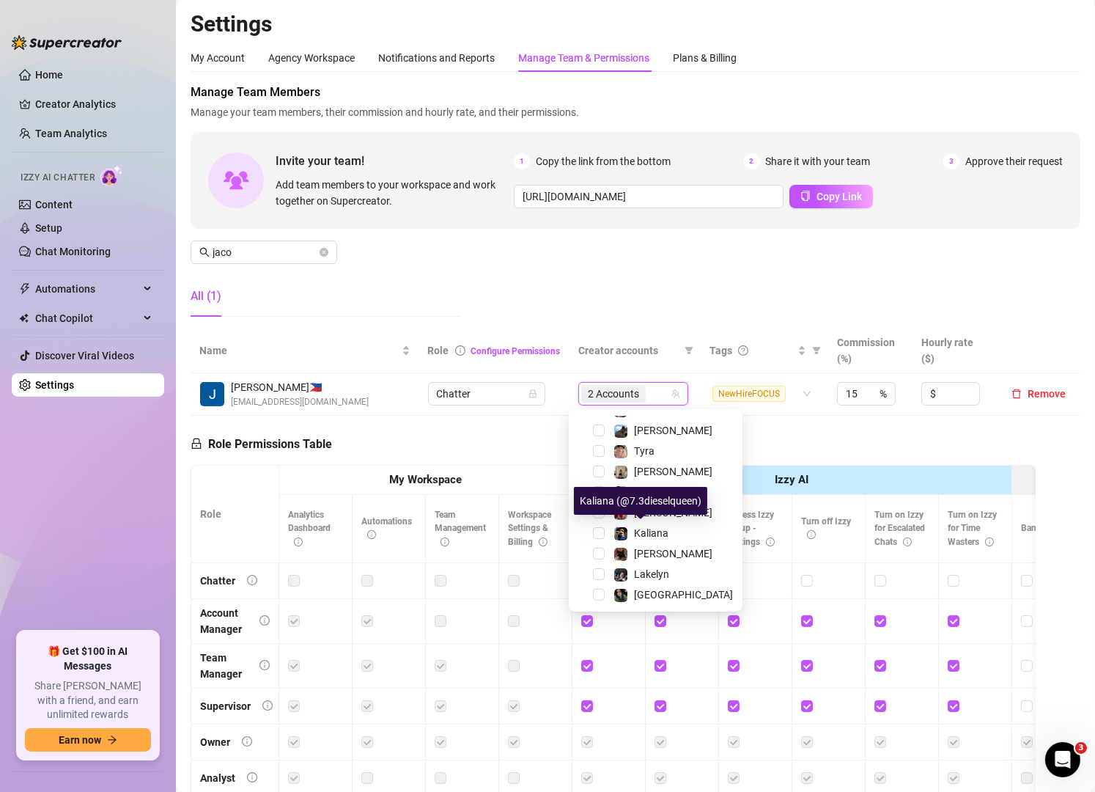
scroll to position [201, 0]
click at [650, 553] on span "[PERSON_NAME]" at bounding box center [673, 553] width 78 height 12
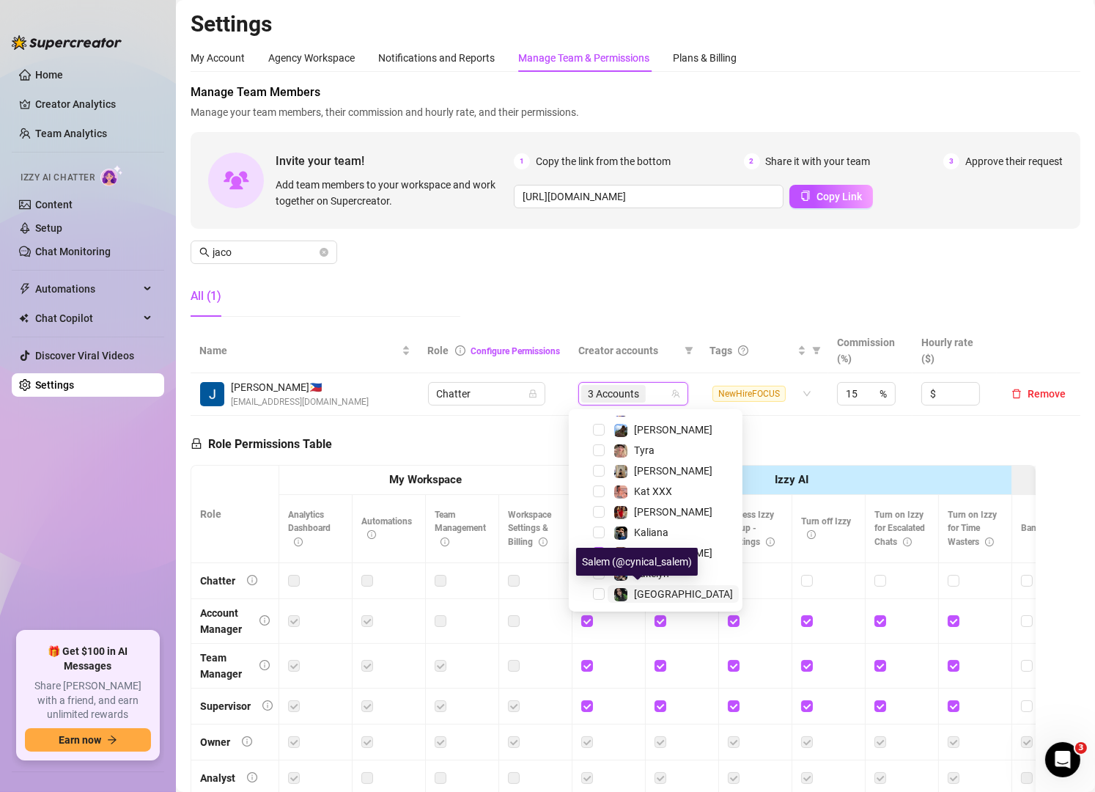
click at [645, 597] on span "[GEOGRAPHIC_DATA]" at bounding box center [683, 594] width 99 height 12
click at [647, 590] on span "[PERSON_NAME]" at bounding box center [673, 593] width 78 height 12
click at [286, 249] on input "jaco" at bounding box center [265, 252] width 104 height 16
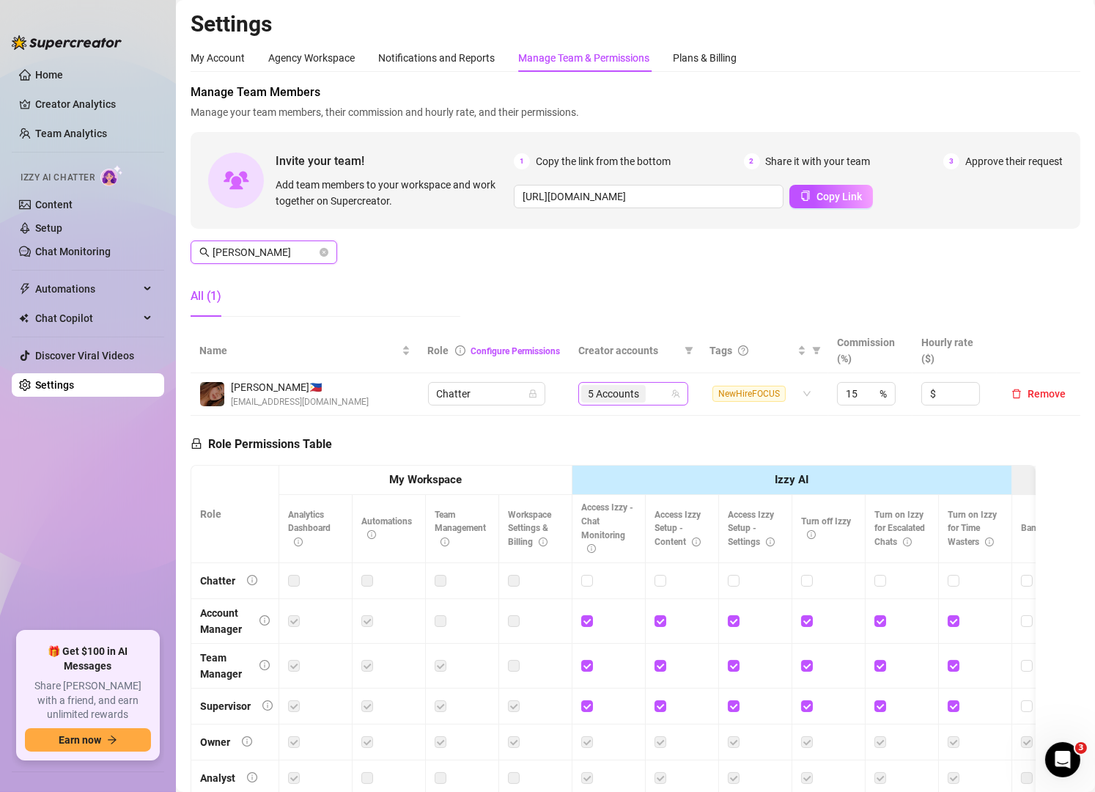
click at [647, 397] on div "5 Accounts" at bounding box center [625, 393] width 89 height 21
type input "[PERSON_NAME]"
click at [266, 245] on input "[PERSON_NAME]" at bounding box center [265, 252] width 104 height 16
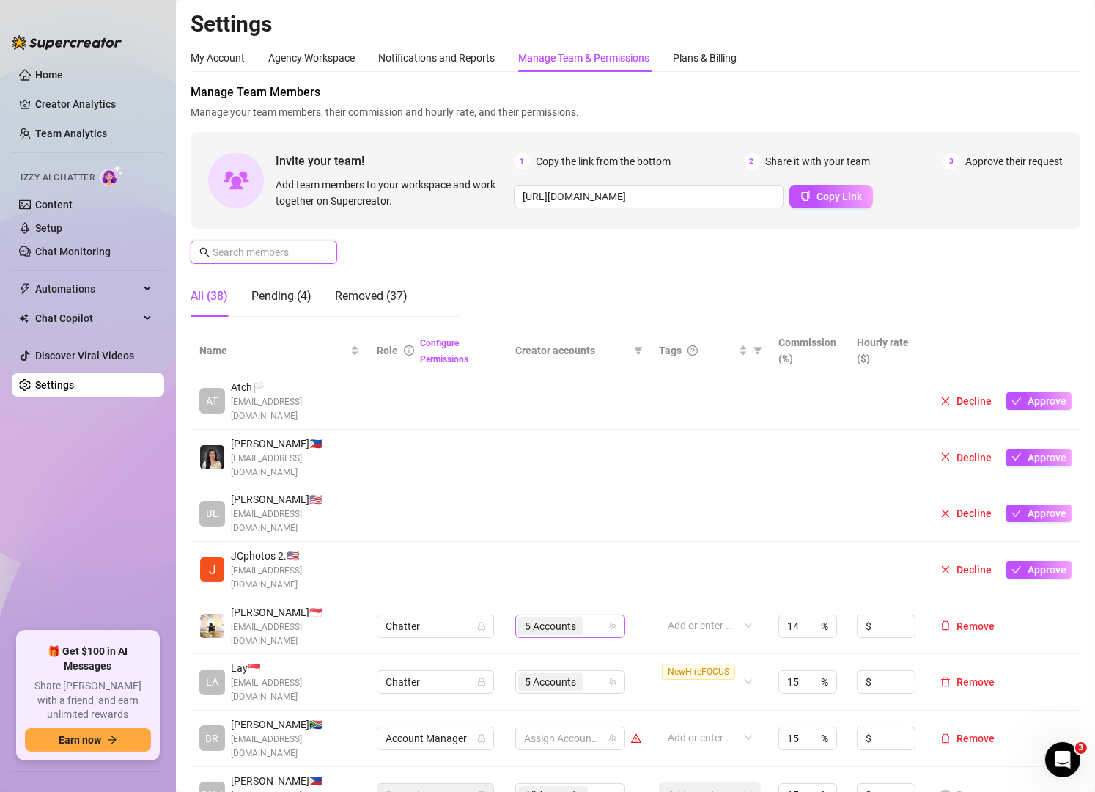
click at [587, 616] on div "5 Accounts" at bounding box center [562, 626] width 89 height 21
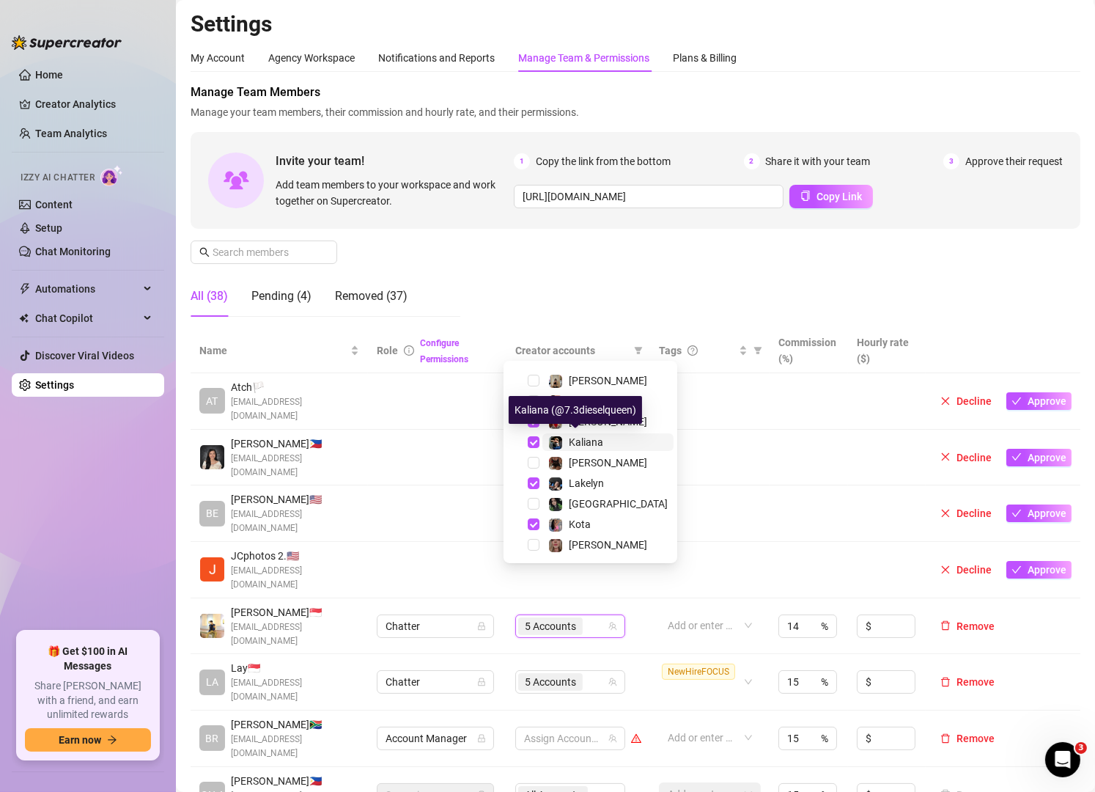
click at [581, 442] on span "Kaliana" at bounding box center [586, 442] width 34 height 12
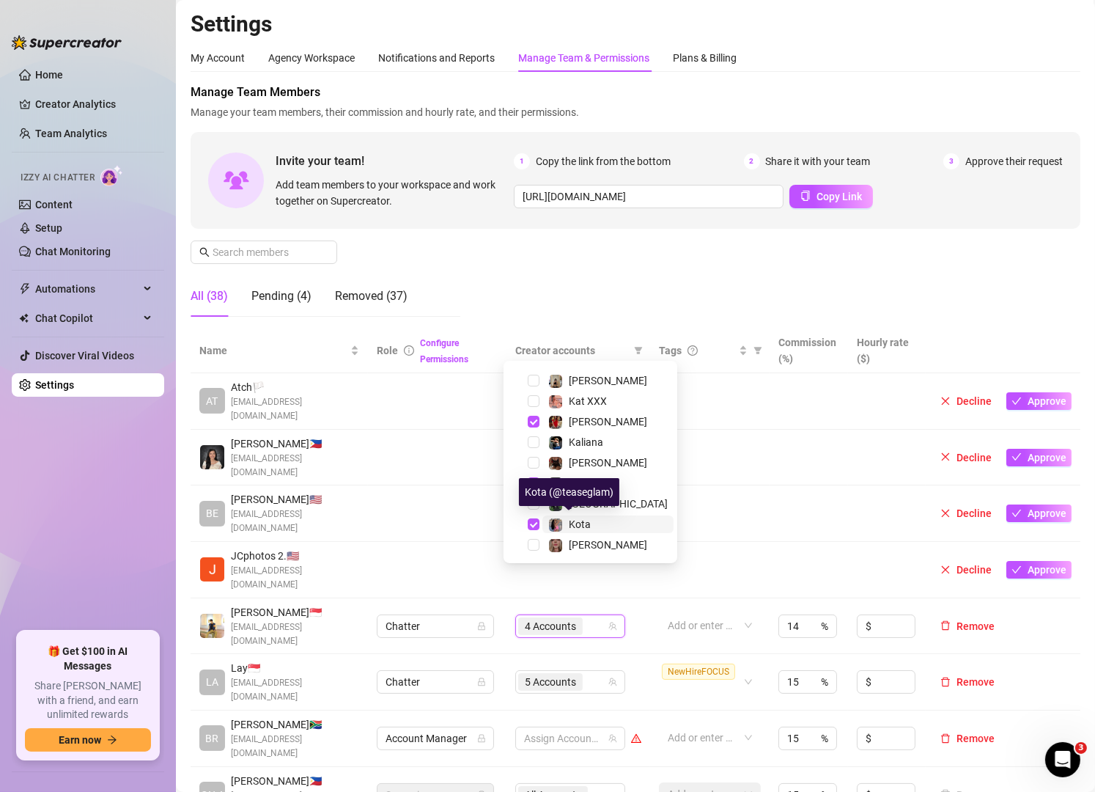
click at [576, 518] on span "Kota" at bounding box center [580, 524] width 22 height 12
click at [471, 259] on div "Manage Team Members Manage your team members, their commission and hourly rate,…" at bounding box center [636, 206] width 890 height 245
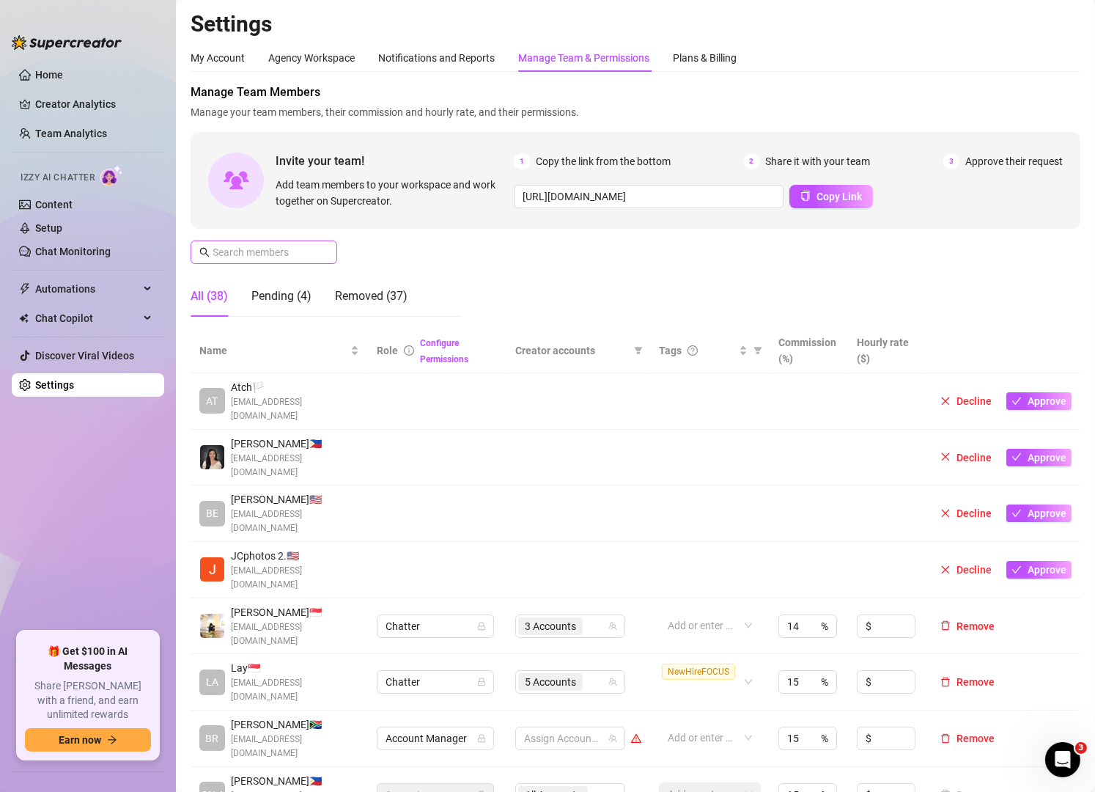
click at [282, 260] on span at bounding box center [264, 251] width 147 height 23
click at [289, 248] on input "text" at bounding box center [265, 252] width 104 height 16
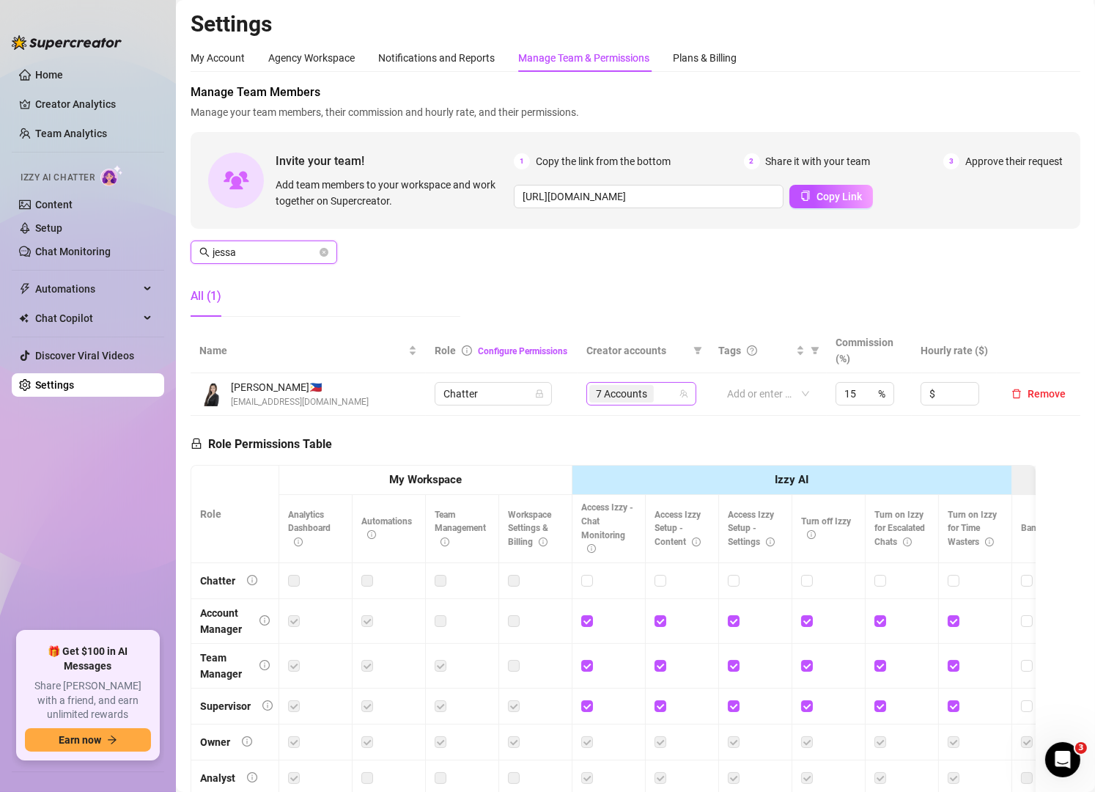
click at [661, 394] on div "7 Accounts" at bounding box center [634, 393] width 89 height 21
type input "jessa"
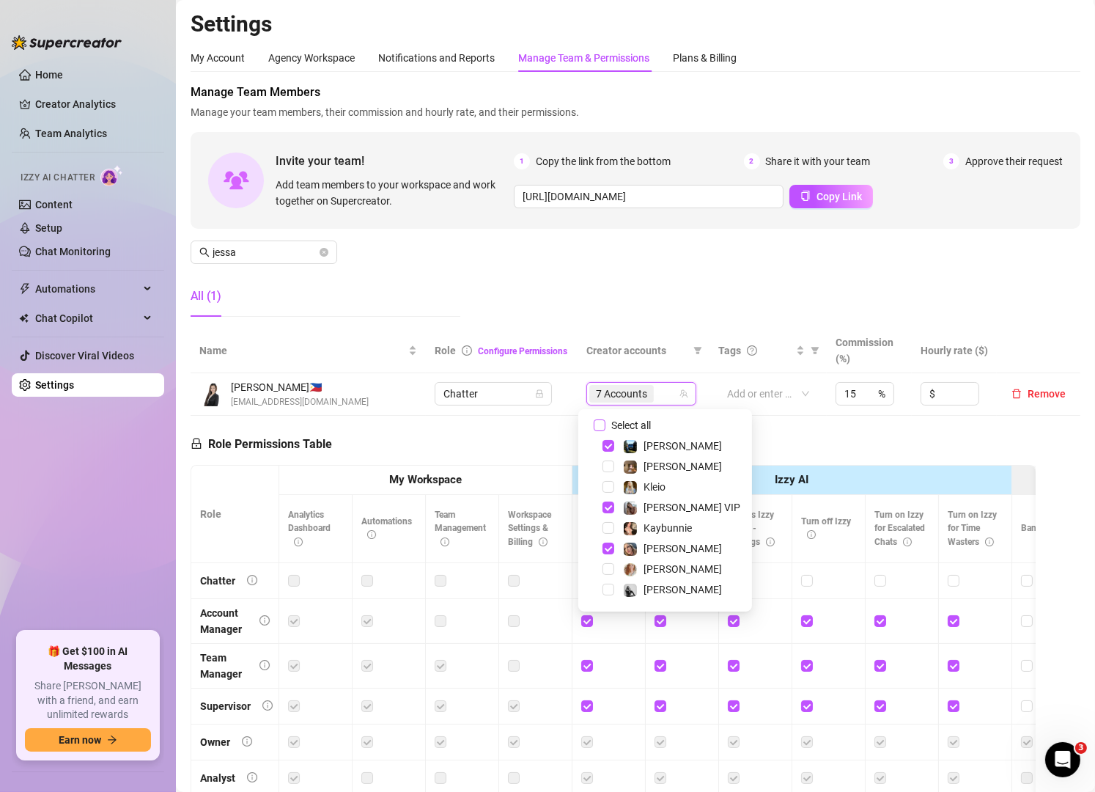
click at [625, 421] on span "Select all" at bounding box center [631, 425] width 51 height 16
click at [606, 421] on input "Select all" at bounding box center [600, 425] width 12 height 12
click at [625, 421] on span "Select all" at bounding box center [631, 425] width 51 height 16
click at [606, 421] on input "Select all" at bounding box center [600, 425] width 12 height 12
checkbox input "false"
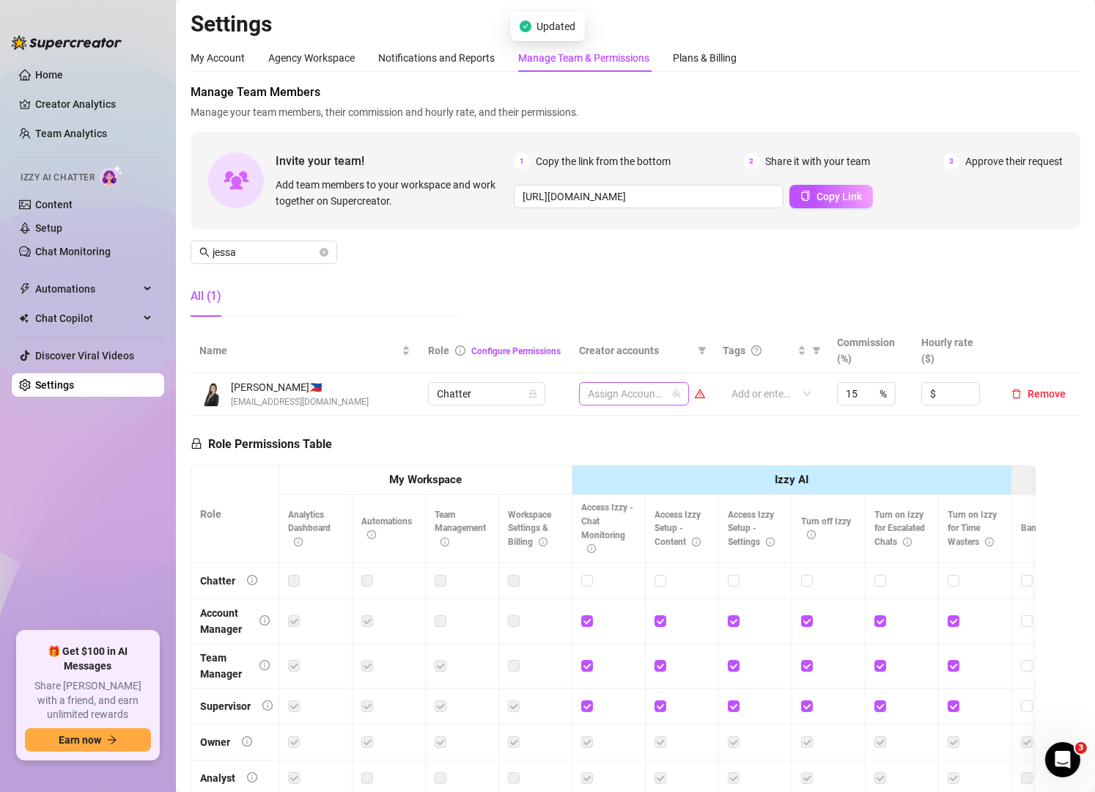
click at [613, 391] on div at bounding box center [626, 393] width 89 height 21
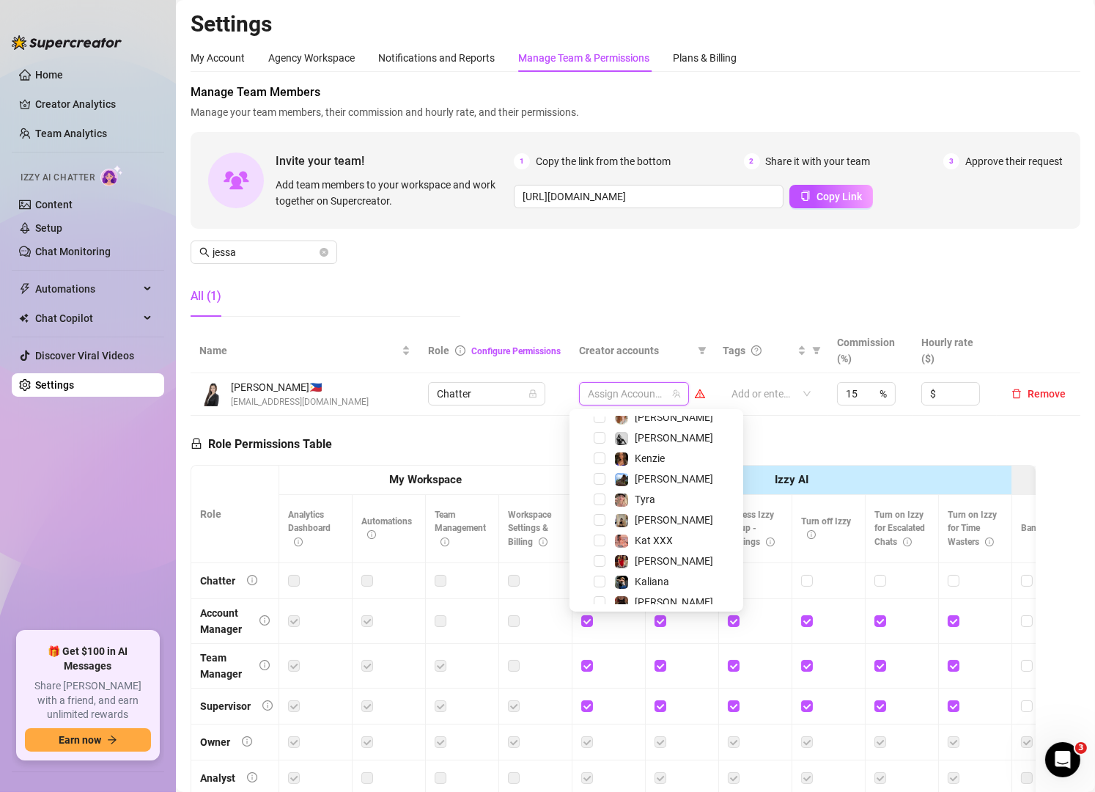
scroll to position [153, 0]
click at [645, 480] on span "[PERSON_NAME]" at bounding box center [674, 477] width 78 height 12
click at [644, 507] on div "Tyra" at bounding box center [656, 498] width 166 height 18
click at [648, 496] on span "Tyra" at bounding box center [645, 498] width 21 height 12
click at [648, 515] on span "[PERSON_NAME]" at bounding box center [674, 519] width 78 height 12
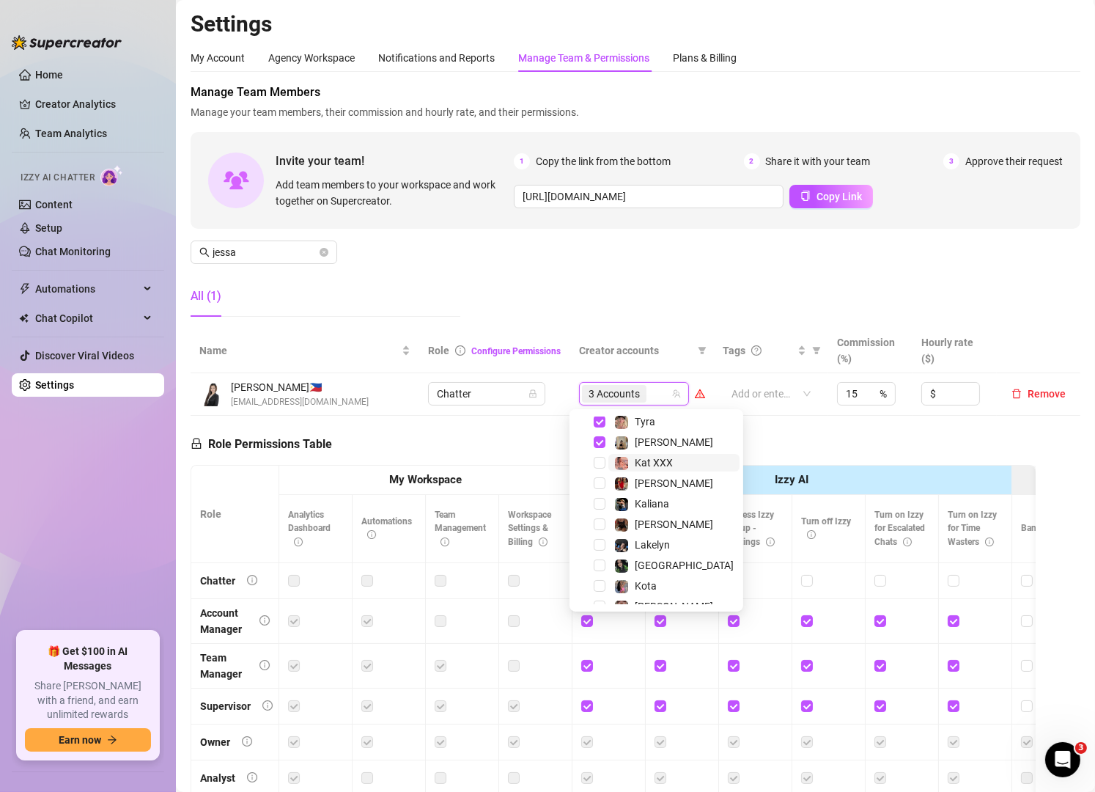
scroll to position [243, 0]
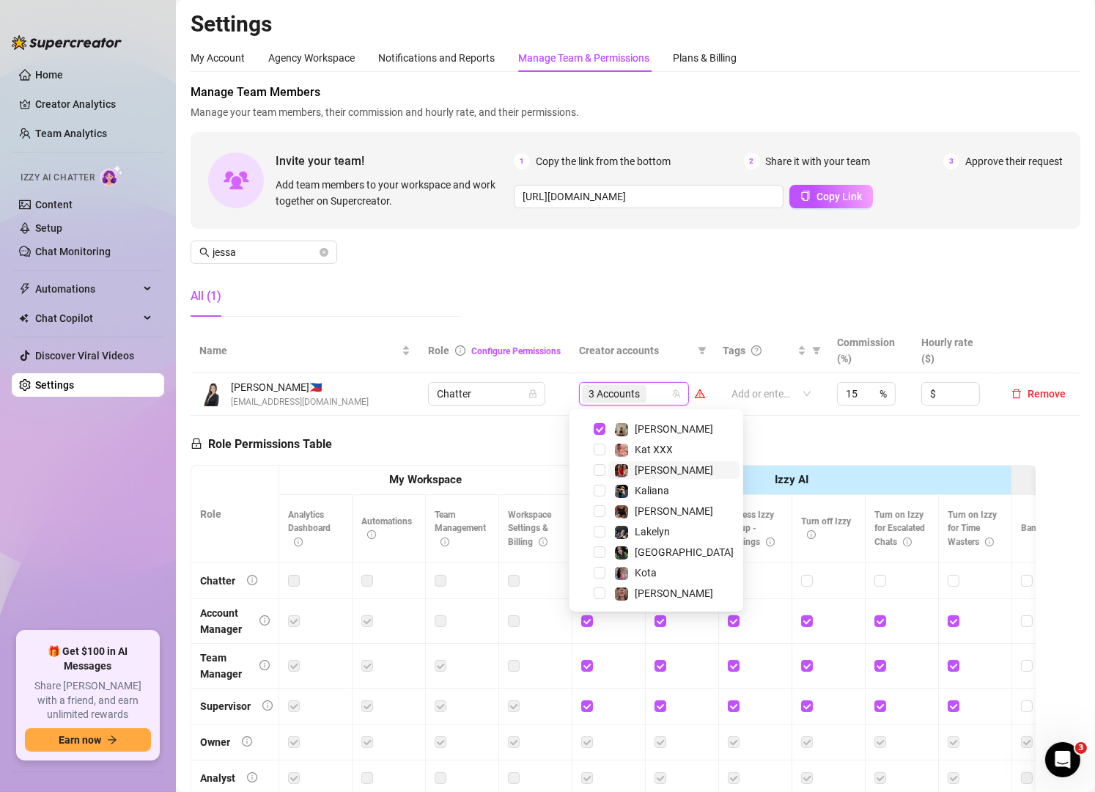
click at [611, 474] on span "[PERSON_NAME]" at bounding box center [674, 470] width 131 height 18
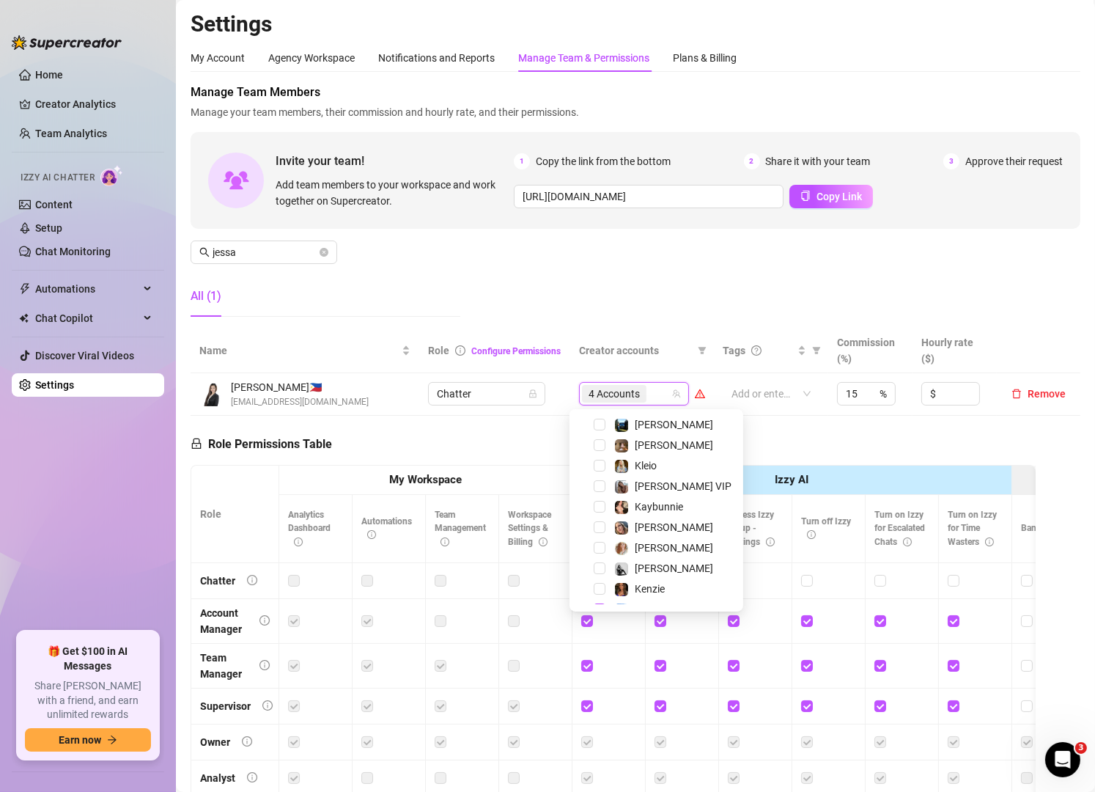
scroll to position [23, 0]
click at [638, 460] on span "Kleio" at bounding box center [646, 464] width 22 height 12
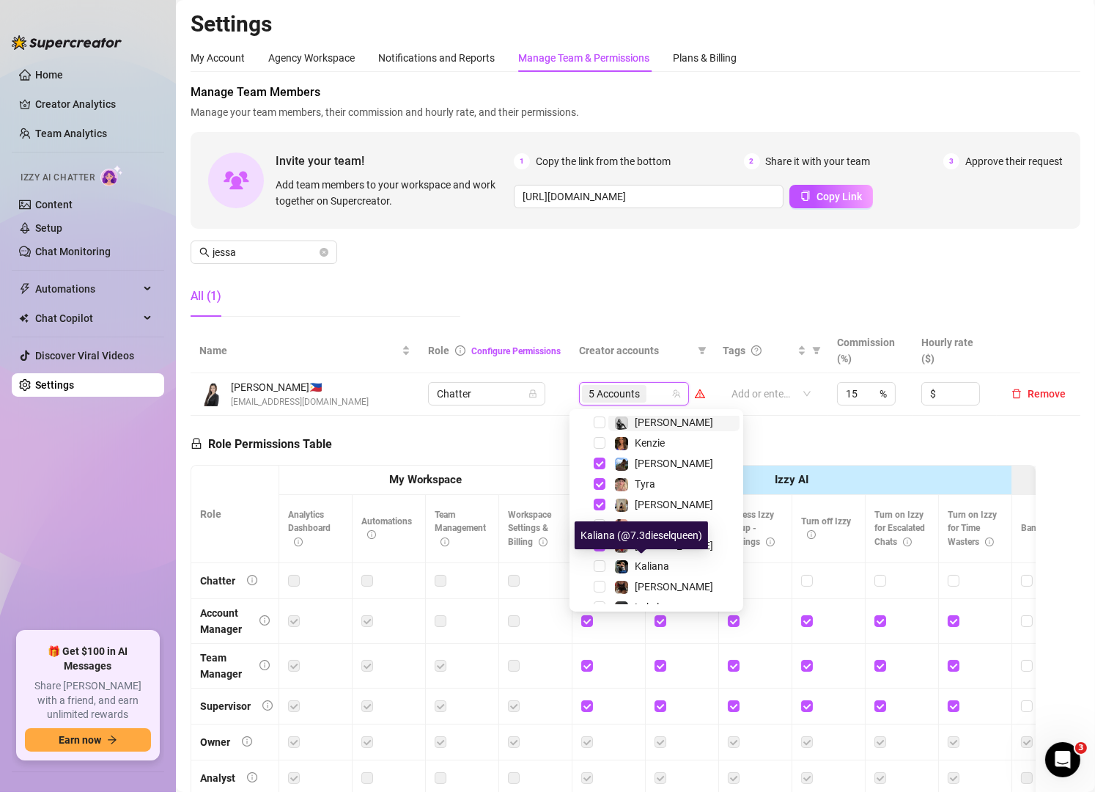
scroll to position [165, 0]
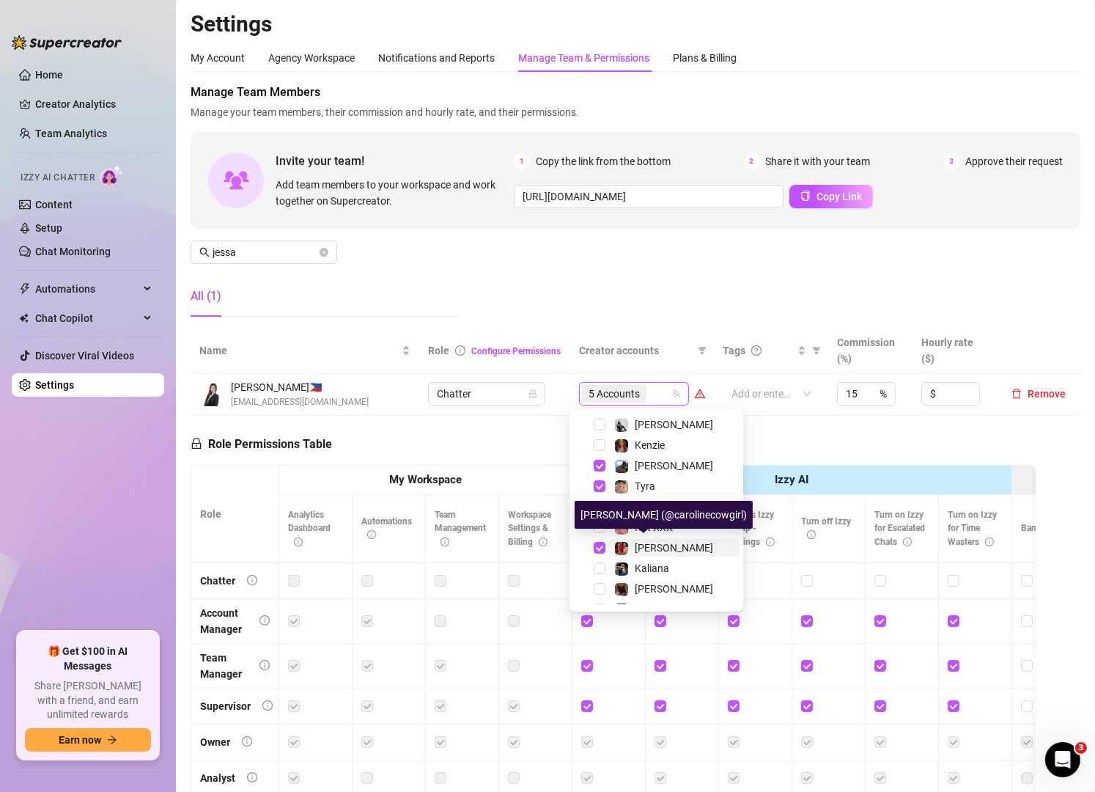
click at [645, 542] on span "[PERSON_NAME]" at bounding box center [674, 548] width 78 height 12
click at [645, 330] on th "Creator accounts" at bounding box center [642, 350] width 144 height 45
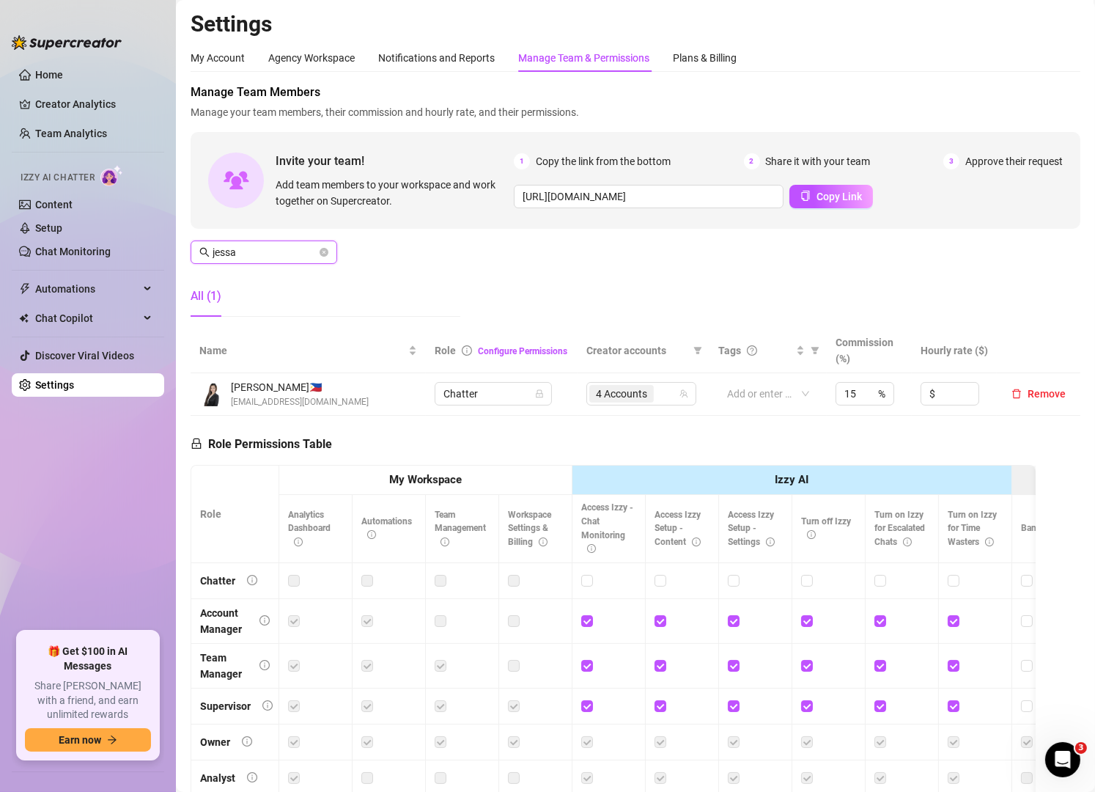
click at [287, 254] on input "jessa" at bounding box center [265, 252] width 104 height 16
click at [647, 396] on div "5 Accounts" at bounding box center [625, 393] width 89 height 21
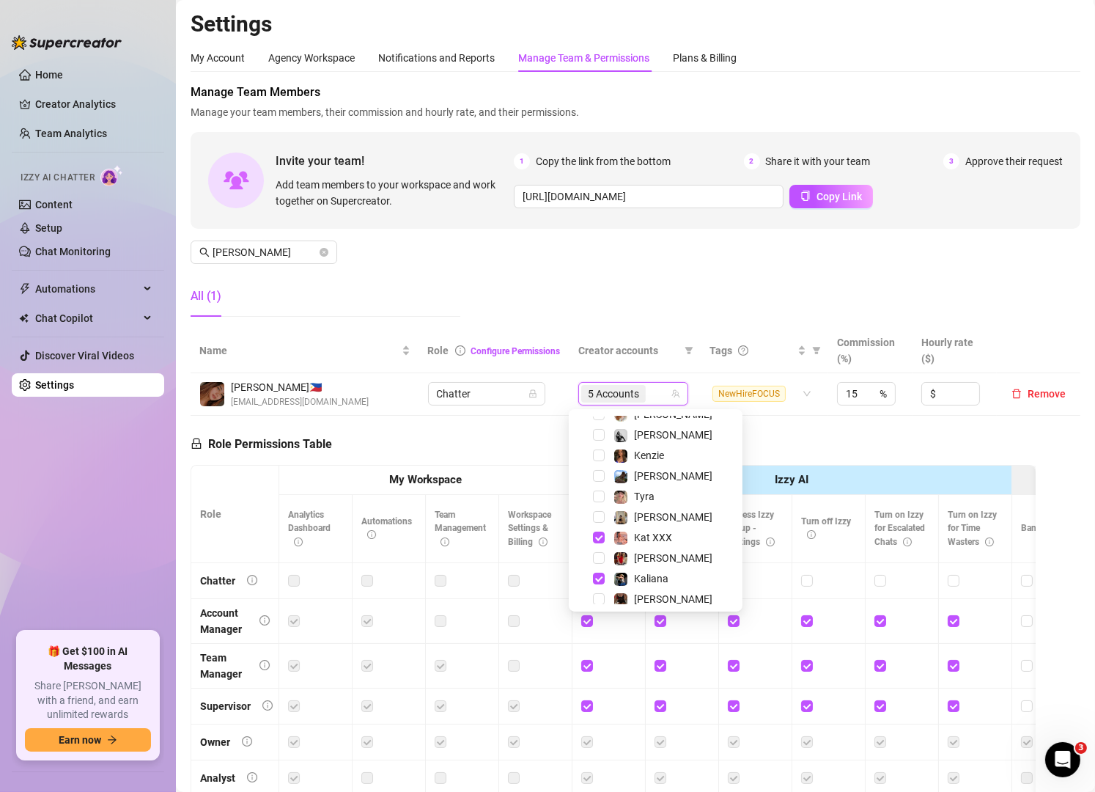
scroll to position [243, 0]
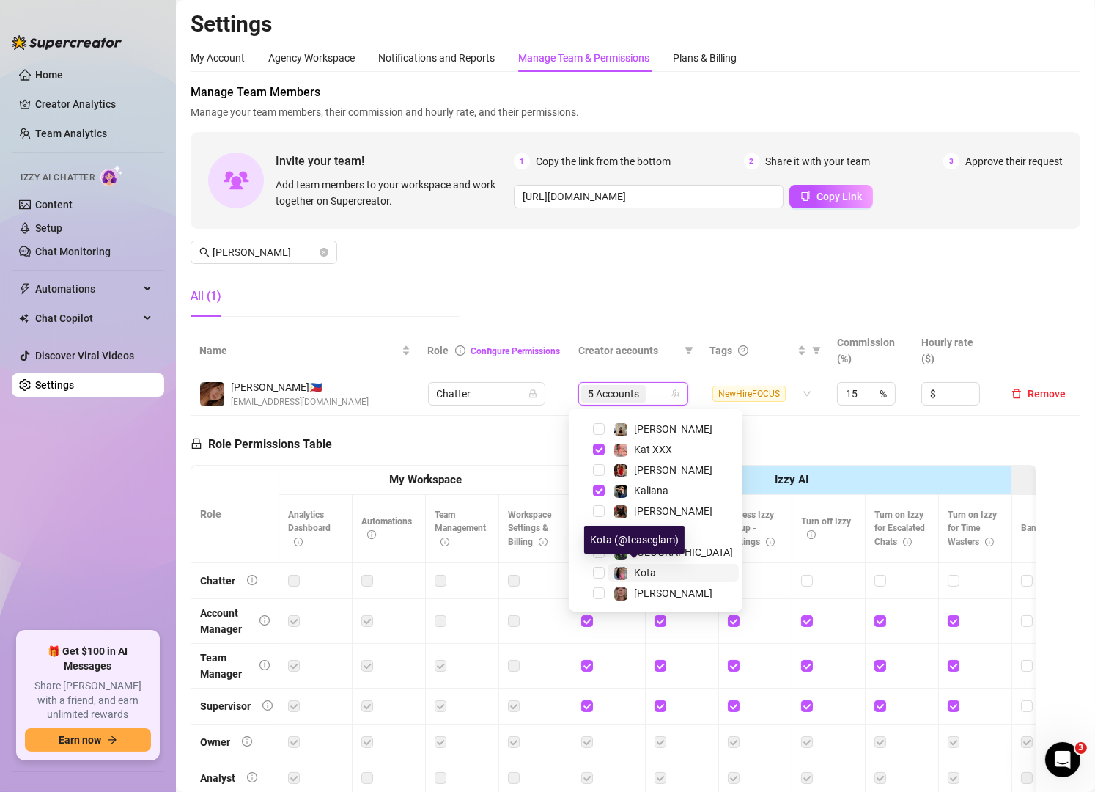
click at [635, 569] on span "Kota" at bounding box center [645, 573] width 22 height 12
click at [498, 321] on div "Manage Team Members Manage your team members, their commission and hourly rate,…" at bounding box center [636, 206] width 890 height 245
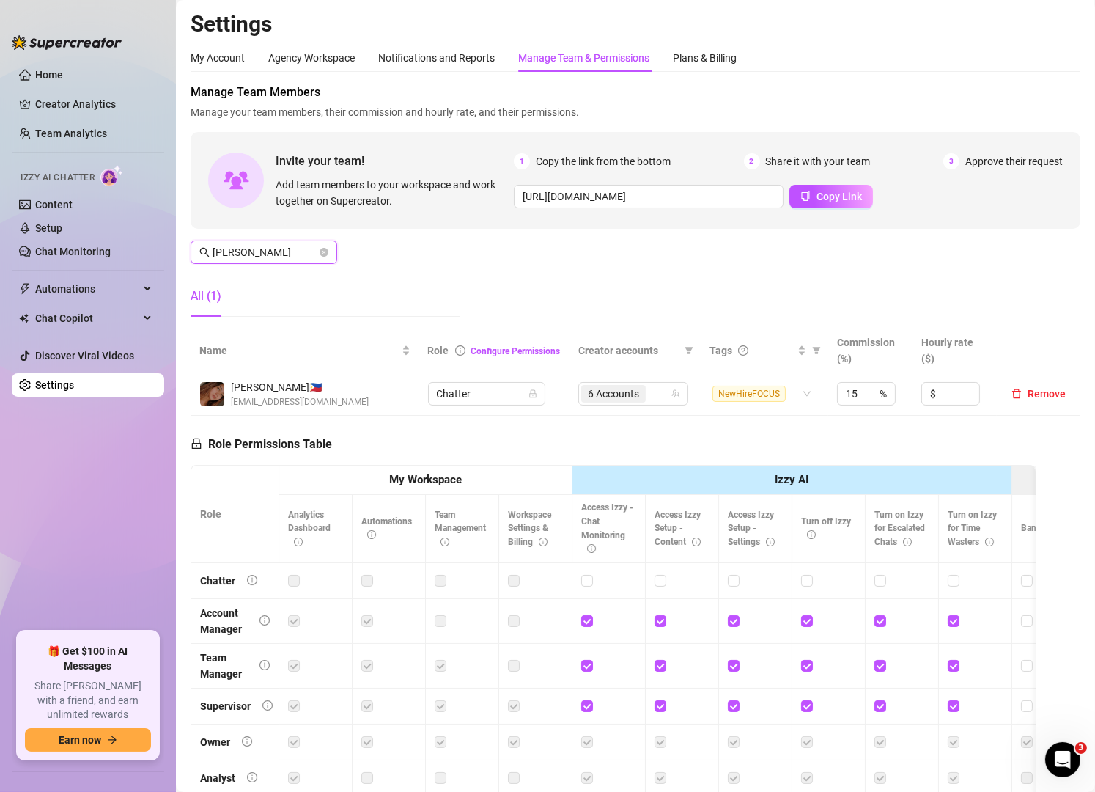
click at [268, 246] on input "[PERSON_NAME]" at bounding box center [265, 252] width 104 height 16
click at [656, 391] on div "3 Accounts" at bounding box center [634, 393] width 89 height 21
type input "[PERSON_NAME]"
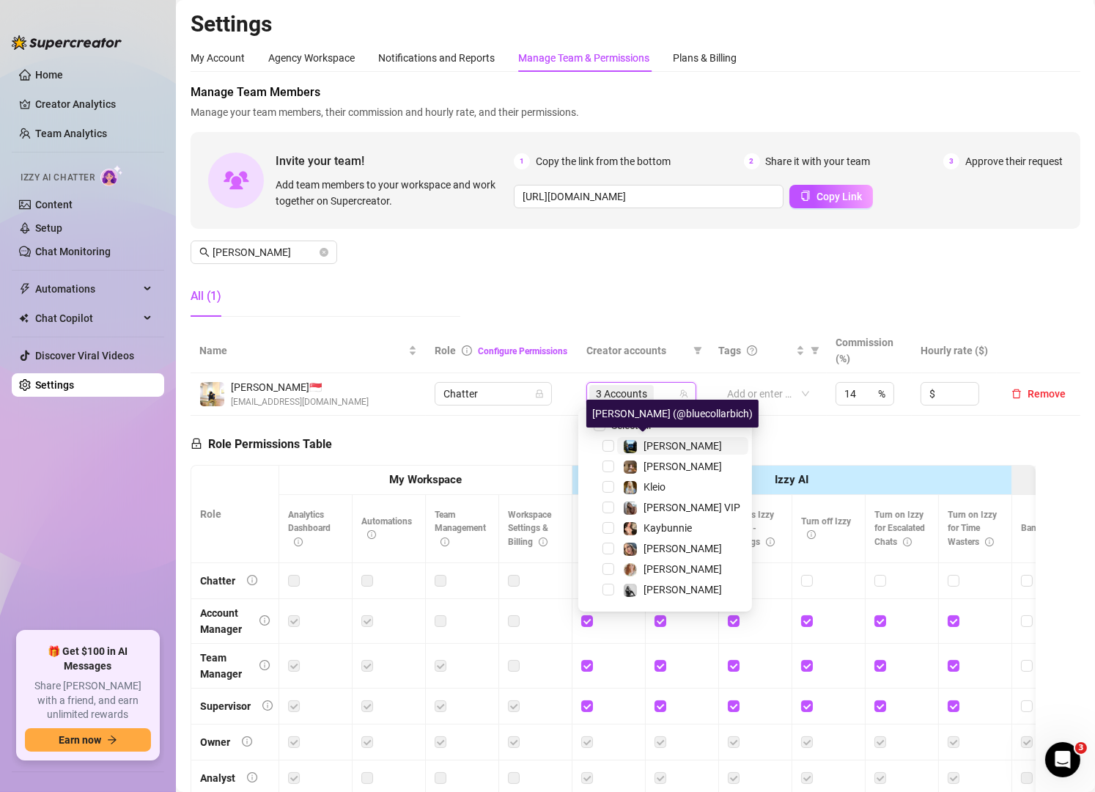
click at [647, 448] on span "[PERSON_NAME]" at bounding box center [683, 446] width 78 height 12
click at [724, 303] on div "Manage Team Members Manage your team members, their commission and hourly rate,…" at bounding box center [636, 206] width 890 height 245
